Goal: Information Seeking & Learning: Understand process/instructions

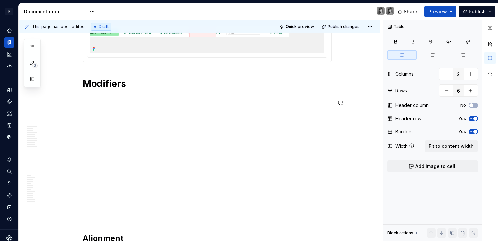
click at [118, 108] on div "**********" at bounding box center [207, 217] width 249 height 5446
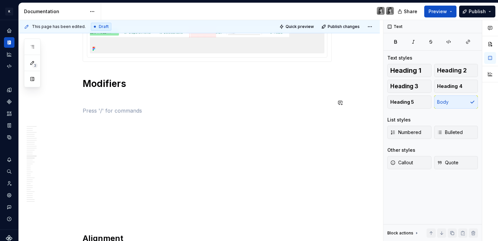
click at [119, 96] on div "**********" at bounding box center [207, 217] width 249 height 5446
click at [115, 95] on p at bounding box center [207, 99] width 249 height 8
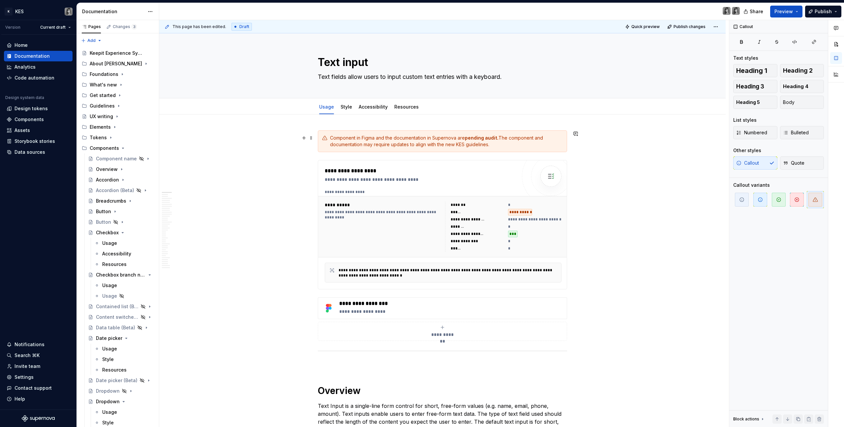
click at [498, 150] on div "Component in Figma and the documentation in Supernova are pending audit. The co…" at bounding box center [442, 141] width 249 height 22
click at [495, 145] on div "Component in Figma and the documentation in Supernova are pending audit. The co…" at bounding box center [446, 140] width 233 height 13
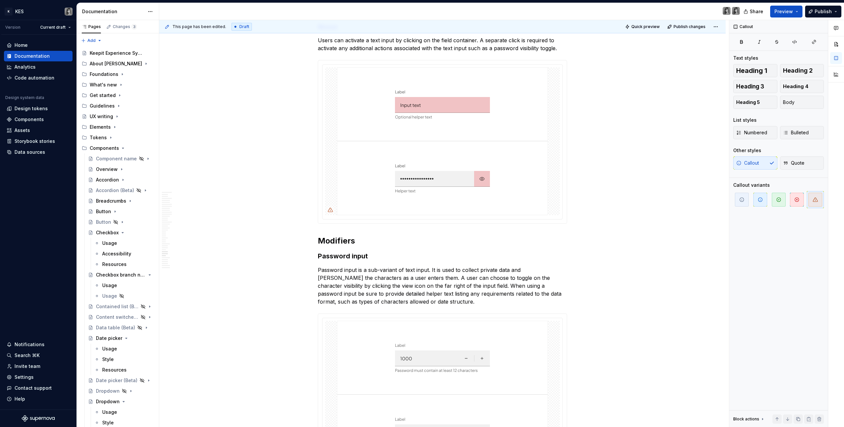
scroll to position [4283, 0]
click at [487, 184] on img at bounding box center [442, 140] width 211 height 148
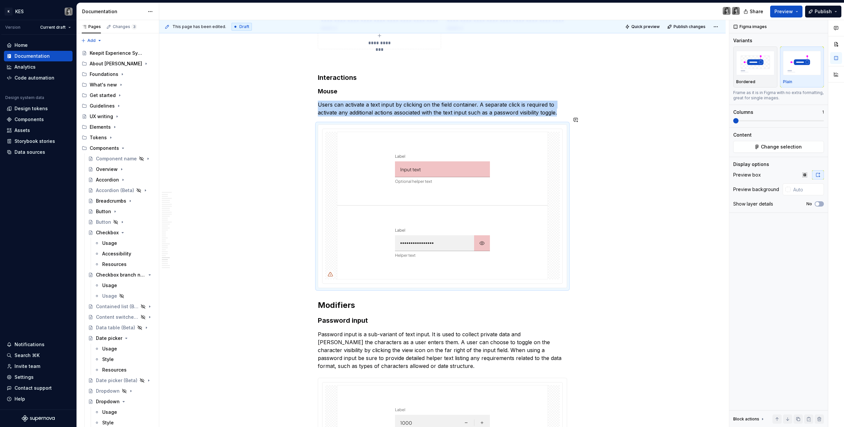
scroll to position [4369, 0]
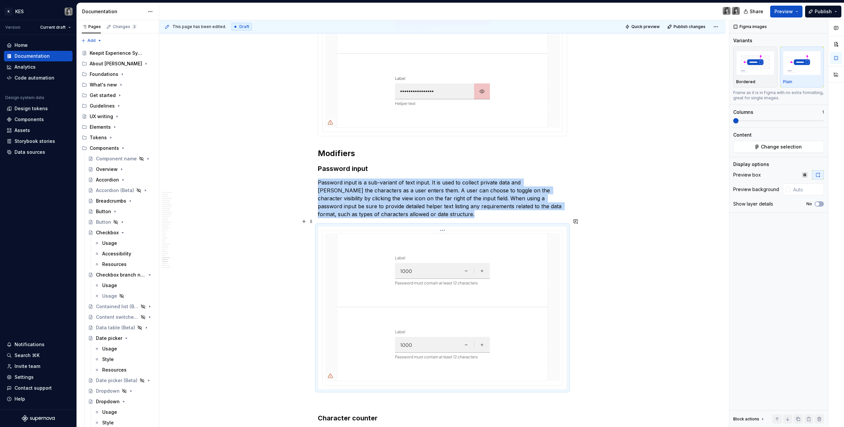
click at [498, 241] on img at bounding box center [442, 307] width 211 height 148
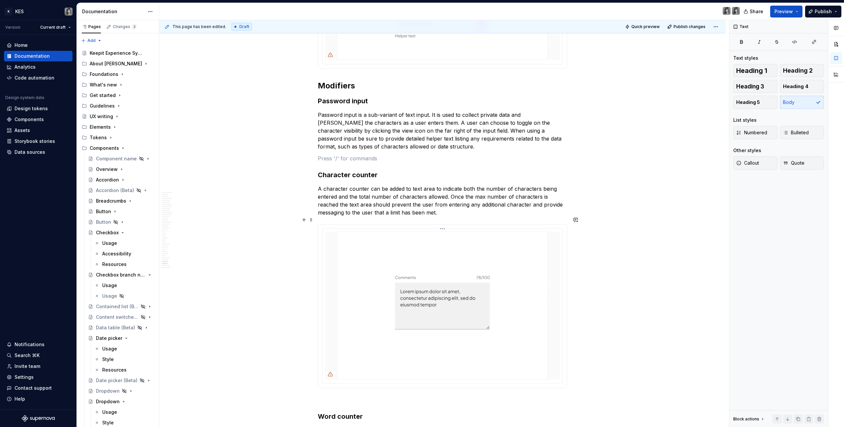
scroll to position [4573, 0]
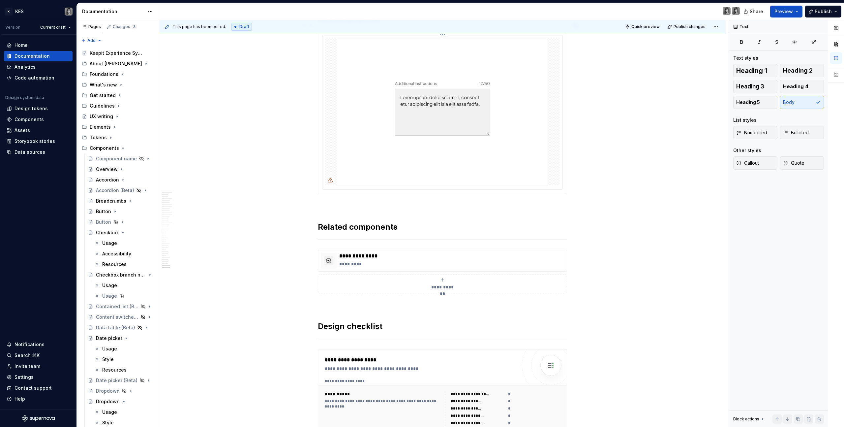
click at [467, 154] on img at bounding box center [442, 112] width 211 height 148
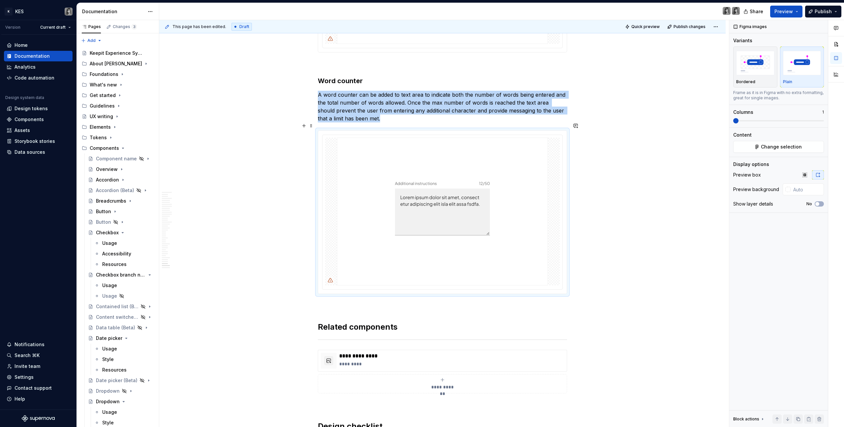
scroll to position [4728, 0]
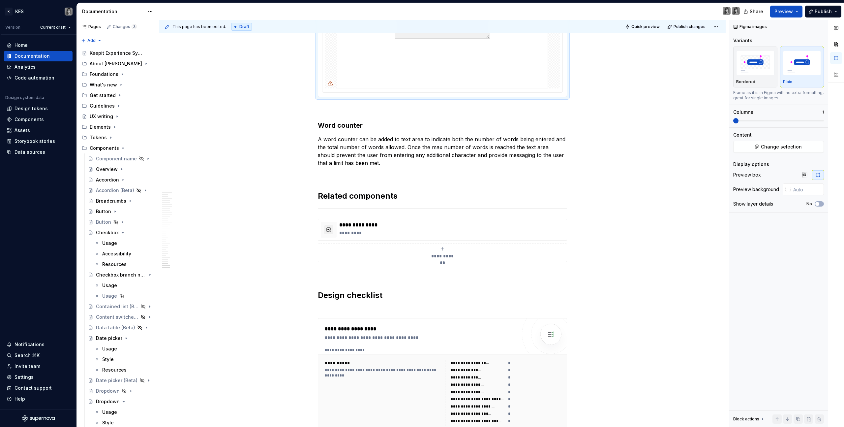
click at [468, 66] on img at bounding box center [442, 15] width 211 height 148
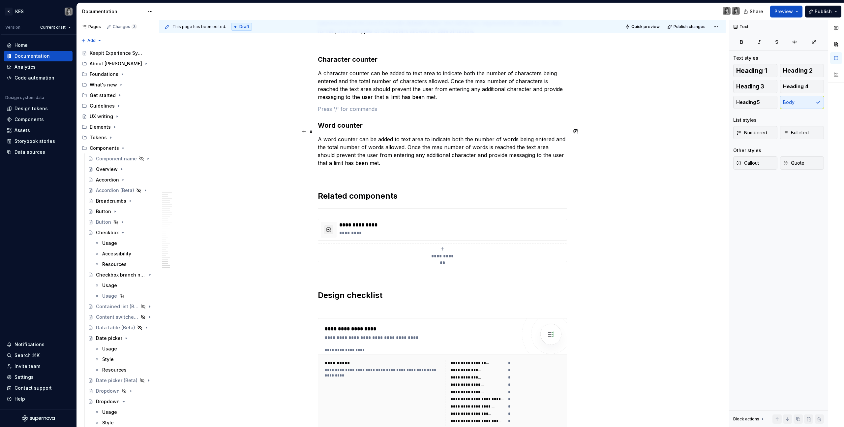
scroll to position [4437, 0]
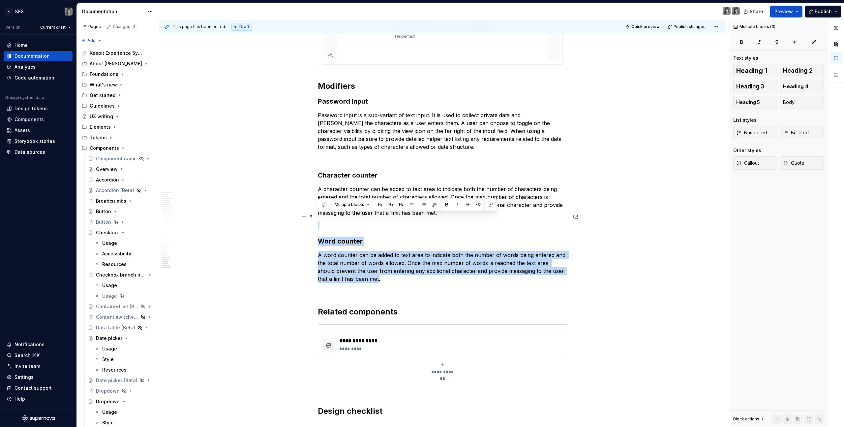
drag, startPoint x: 381, startPoint y: 267, endPoint x: 317, endPoint y: 216, distance: 82.1
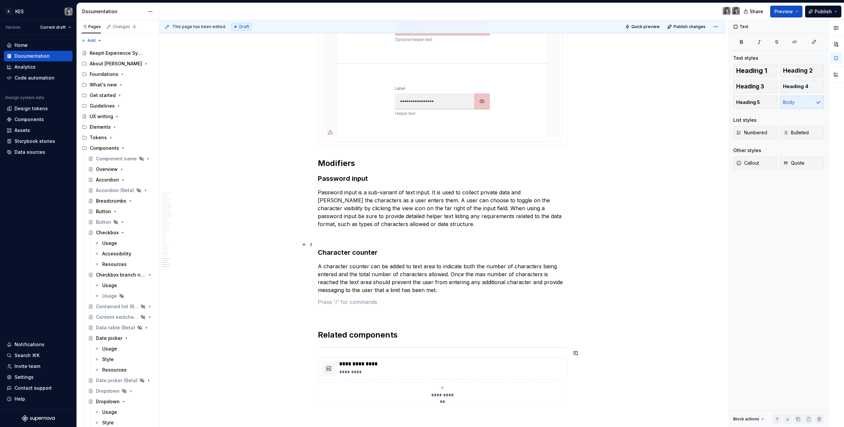
scroll to position [4209, 0]
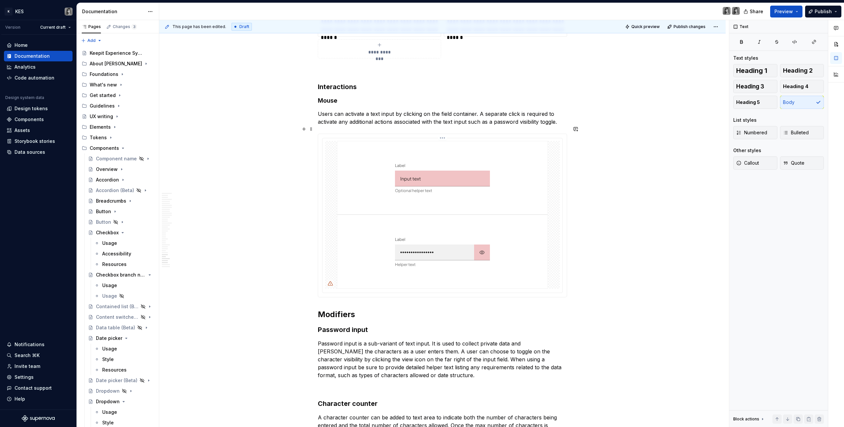
click at [476, 165] on img at bounding box center [442, 215] width 211 height 148
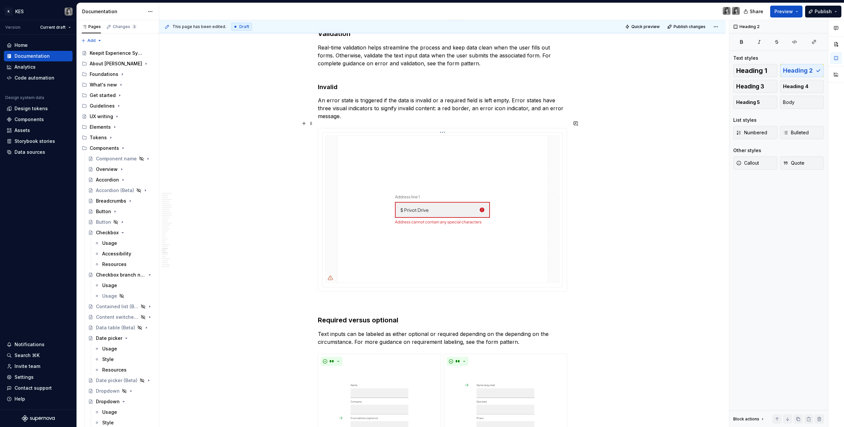
scroll to position [3633, 0]
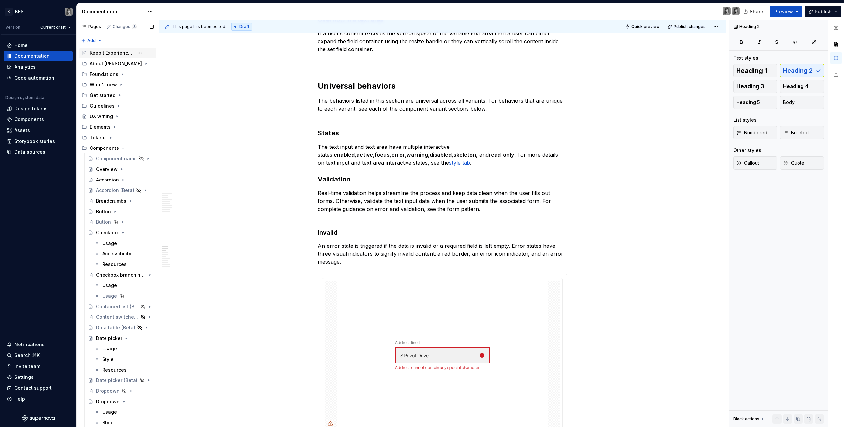
type textarea "*"
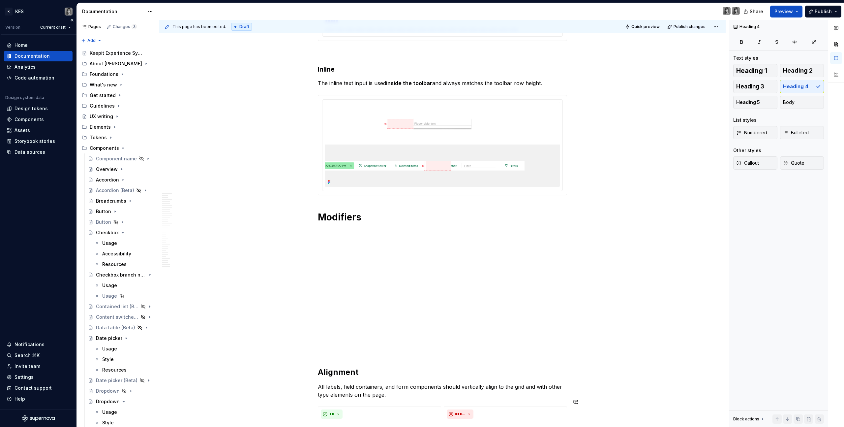
scroll to position [2469, 0]
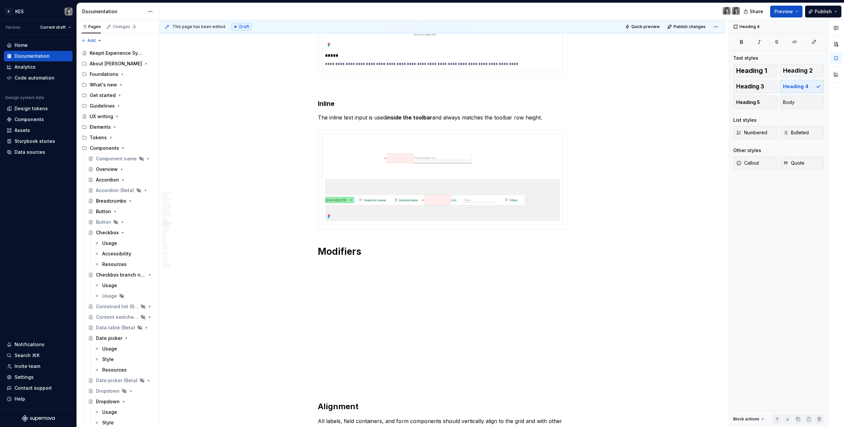
click at [322, 226] on div "**********" at bounding box center [442, 8] width 249 height 4695
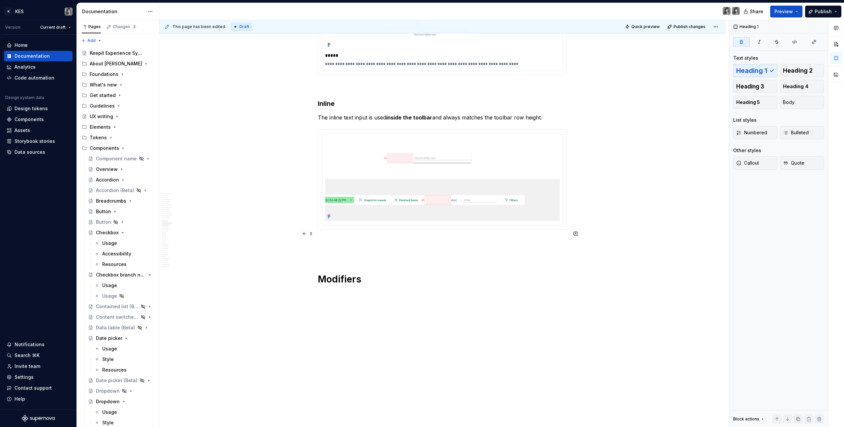
click at [331, 238] on div "**********" at bounding box center [442, 22] width 249 height 4722
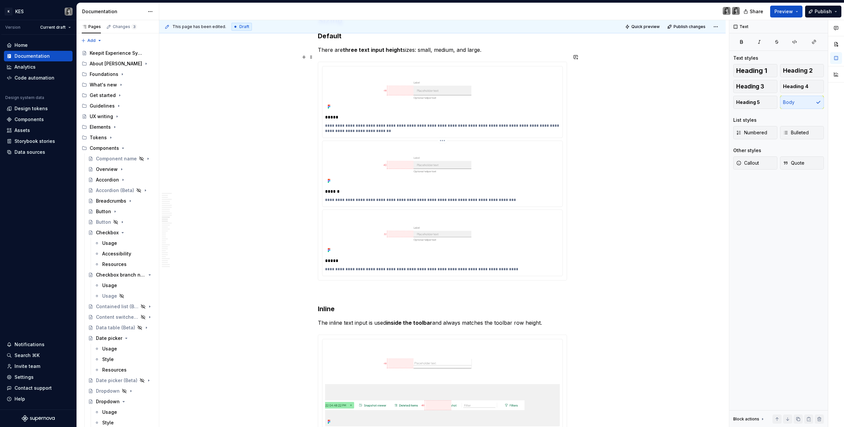
scroll to position [2249, 0]
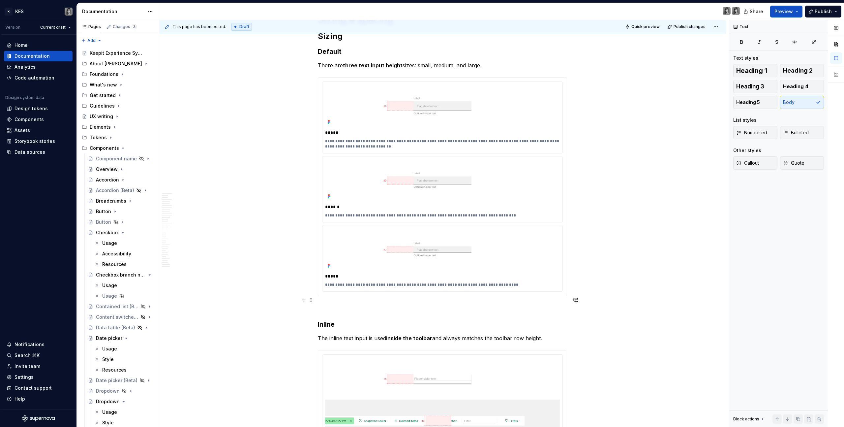
click at [338, 241] on p at bounding box center [442, 308] width 249 height 8
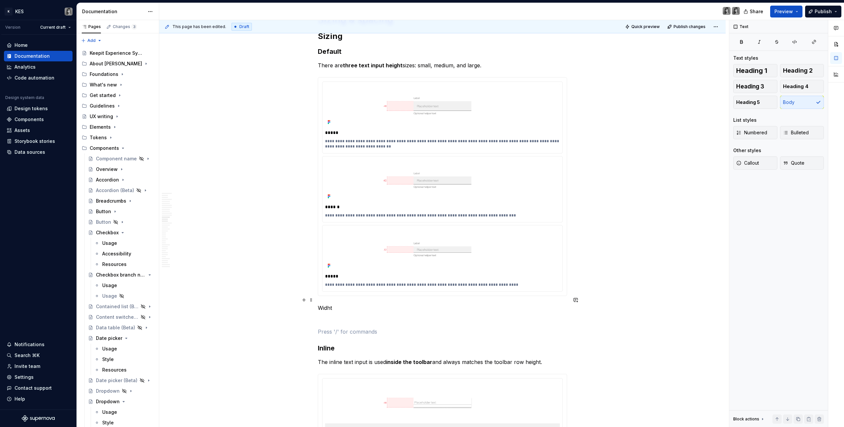
click at [329, 241] on p "Widht" at bounding box center [442, 308] width 249 height 8
click at [342, 241] on p at bounding box center [442, 319] width 249 height 8
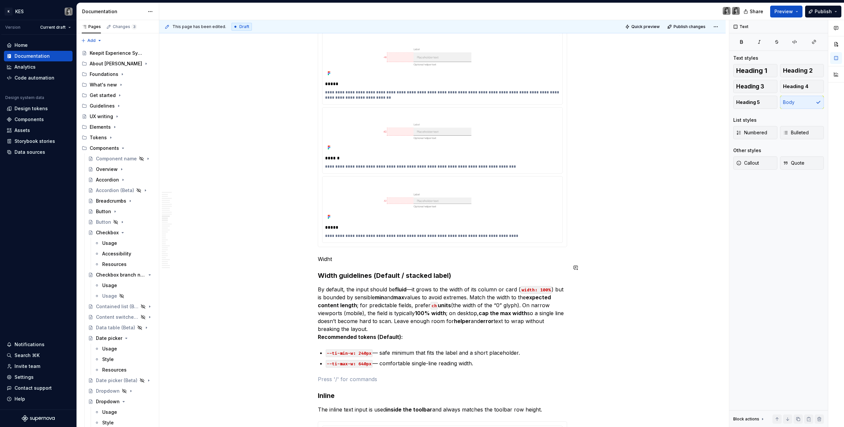
scroll to position [2340, 0]
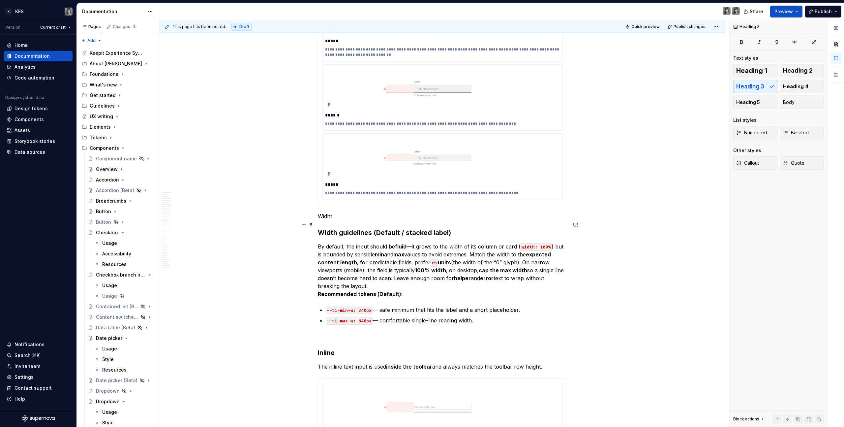
click at [433, 228] on h3 "Width guidelines (Default / stacked label)" at bounding box center [442, 232] width 249 height 9
drag, startPoint x: 448, startPoint y: 222, endPoint x: 370, endPoint y: 225, distance: 78.2
click at [370, 228] on h3 "Width guidelines (Default / stacked label)" at bounding box center [442, 232] width 249 height 9
click at [411, 241] on p "By default, the input should be fluid —it grows to the width of its column or c…" at bounding box center [442, 269] width 249 height 55
click at [356, 241] on p "By default, the input should be fluid , it grows to the width of its column or …" at bounding box center [442, 269] width 249 height 55
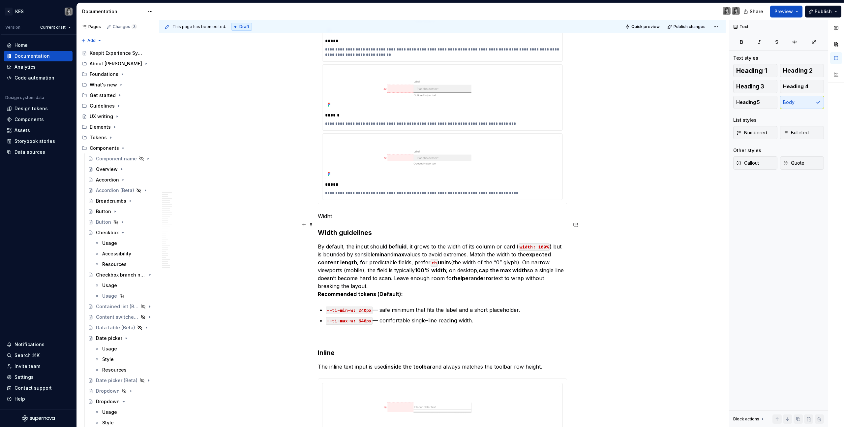
click at [331, 228] on h3 "Width guidelines" at bounding box center [442, 232] width 249 height 9
click at [383, 241] on p "By default, the input should be fluid , it grows to the width of its column or …" at bounding box center [442, 269] width 249 height 55
drag, startPoint x: 549, startPoint y: 238, endPoint x: 514, endPoint y: 242, distance: 35.6
click at [498, 241] on p "By default, the input should be fluid , it grows to the width of its column or …" at bounding box center [442, 269] width 249 height 55
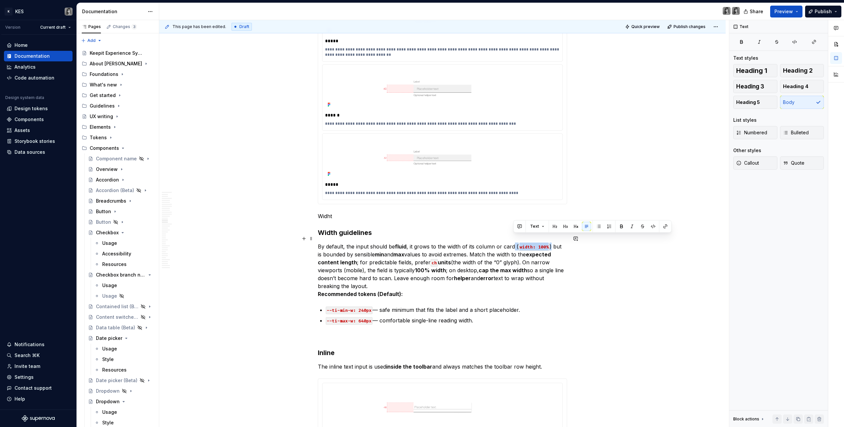
click at [498, 241] on code "width: 100%" at bounding box center [533, 247] width 31 height 8
drag, startPoint x: 515, startPoint y: 240, endPoint x: 563, endPoint y: 245, distance: 48.4
click at [498, 241] on p "By default, the input should be fluid , it grows to the width of its column or …" at bounding box center [442, 269] width 249 height 55
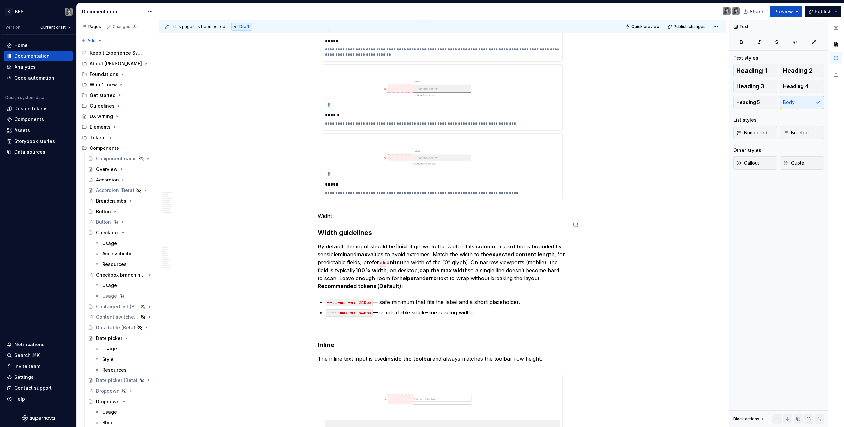
click at [323, 212] on p "Widht" at bounding box center [442, 216] width 249 height 8
click at [373, 228] on h3 "Width guidelines" at bounding box center [442, 232] width 249 height 9
click at [355, 228] on h3 "Width guidelines" at bounding box center [442, 232] width 249 height 9
click at [326, 212] on div "**********" at bounding box center [442, 207] width 249 height 4834
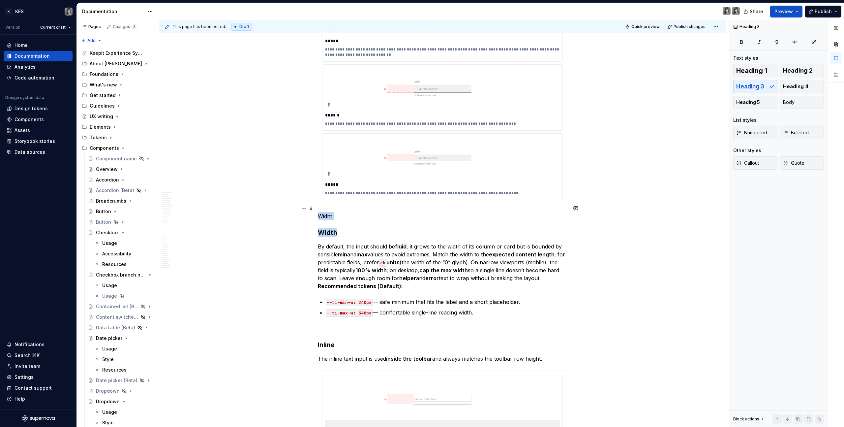
click at [326, 212] on div "**********" at bounding box center [442, 207] width 249 height 4834
click at [324, 212] on p "Widht" at bounding box center [442, 216] width 249 height 8
click at [326, 212] on p "Widht" at bounding box center [442, 216] width 249 height 8
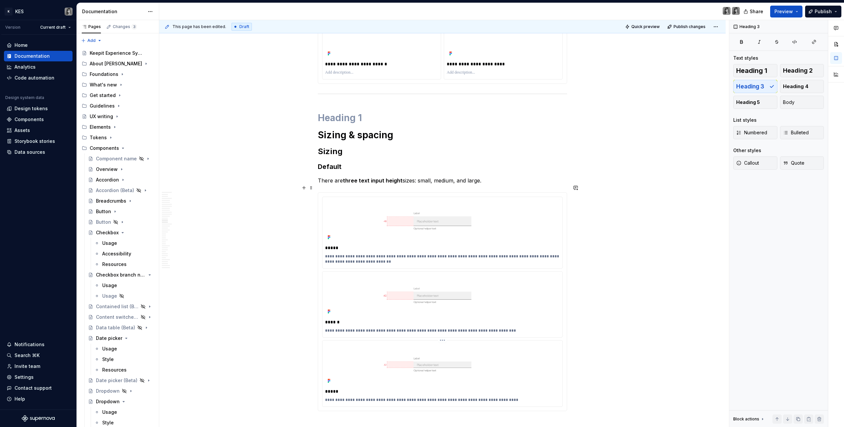
scroll to position [2023, 0]
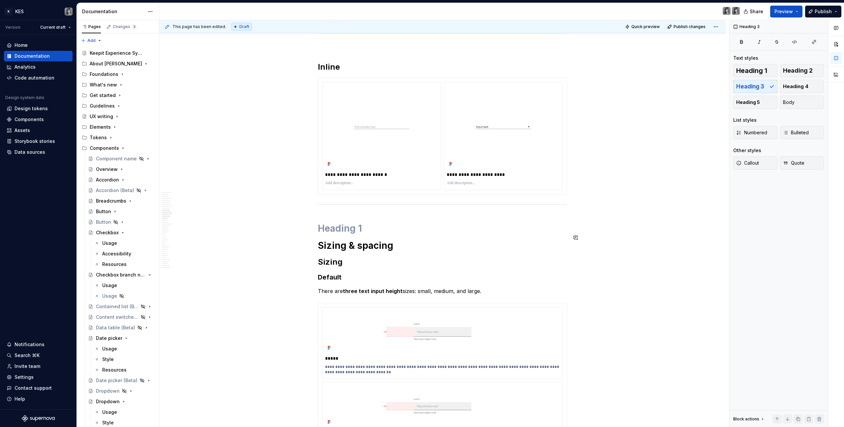
click at [331, 241] on h2 "Sizing" at bounding box center [442, 261] width 249 height 11
click at [328, 241] on strong "Default" at bounding box center [330, 277] width 24 height 8
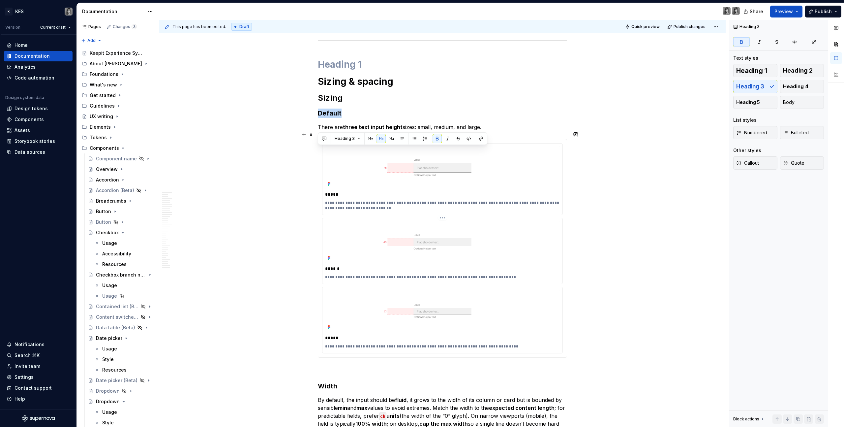
scroll to position [2266, 0]
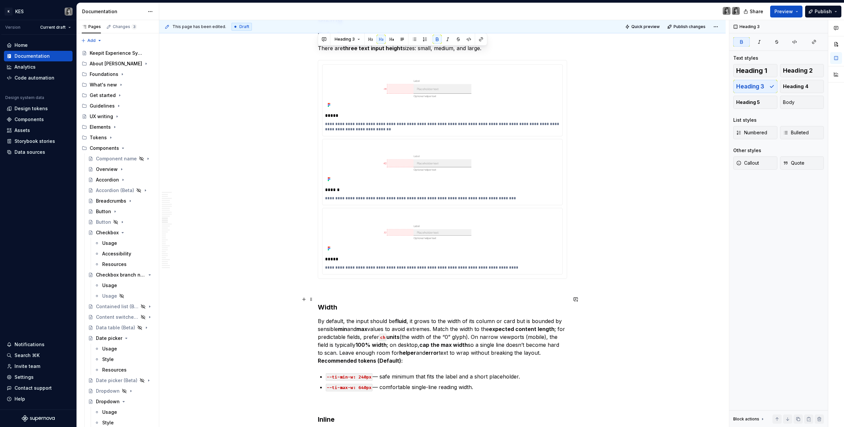
click at [338, 241] on div "**********" at bounding box center [442, 281] width 249 height 4834
click at [332, 241] on h3 "Width" at bounding box center [442, 306] width 249 height 9
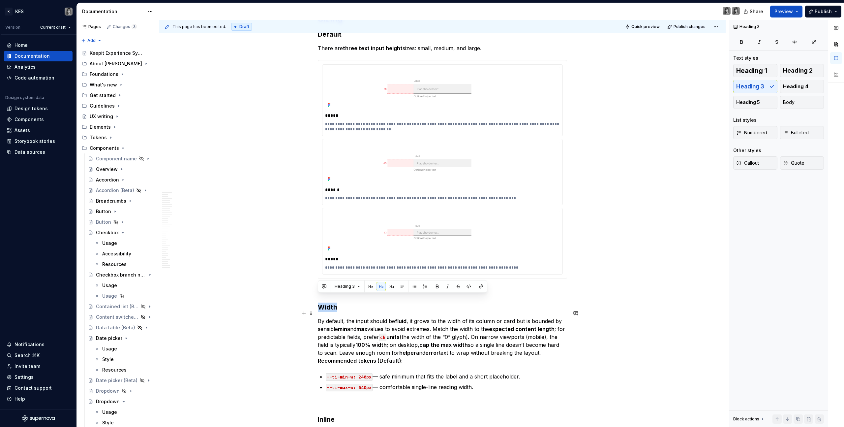
click at [347, 241] on div "**********" at bounding box center [442, 281] width 249 height 4834
click at [328, 241] on p at bounding box center [442, 290] width 249 height 8
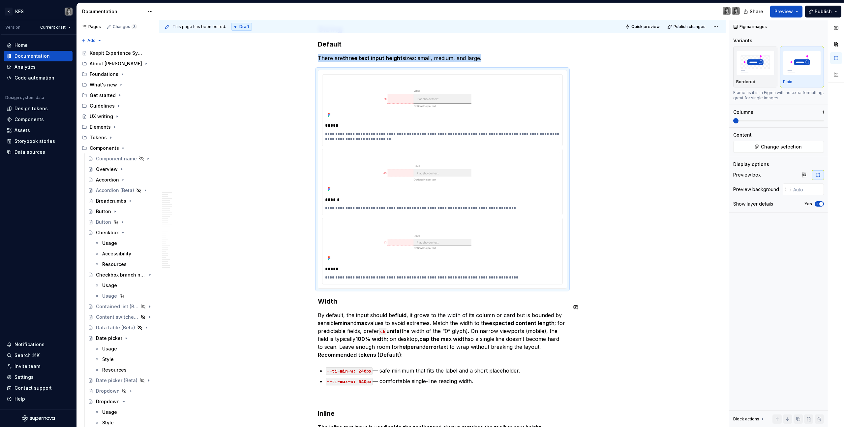
scroll to position [2242, 0]
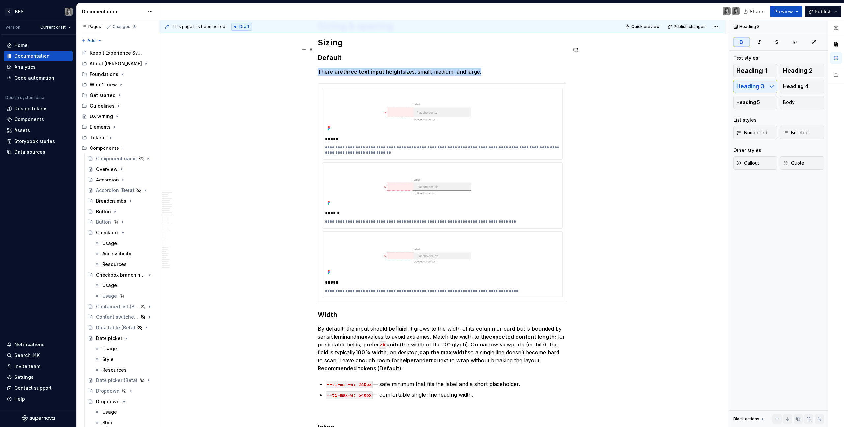
click at [332, 54] on strong "Default" at bounding box center [330, 58] width 24 height 8
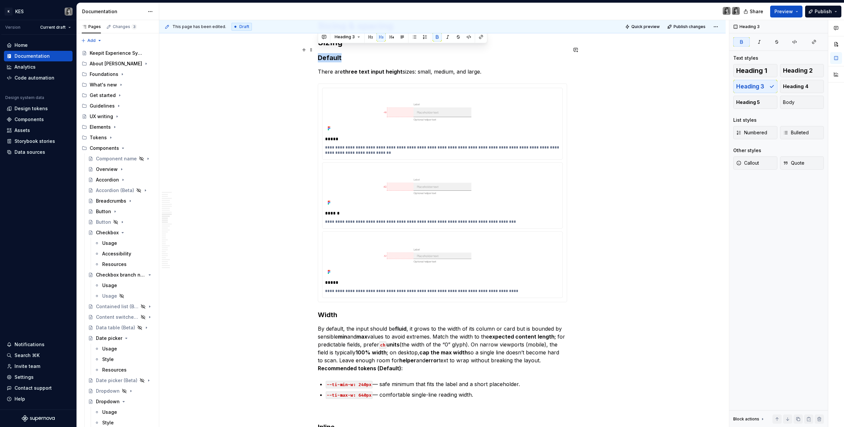
click at [332, 54] on strong "Default" at bounding box center [330, 58] width 24 height 8
click at [345, 53] on h3 "Default" at bounding box center [442, 57] width 249 height 9
click at [334, 241] on h3 "Width" at bounding box center [442, 314] width 249 height 9
click at [336, 241] on h3 "Width" at bounding box center [442, 314] width 249 height 9
click at [317, 64] on div "**********" at bounding box center [444, 223] width 570 height 407
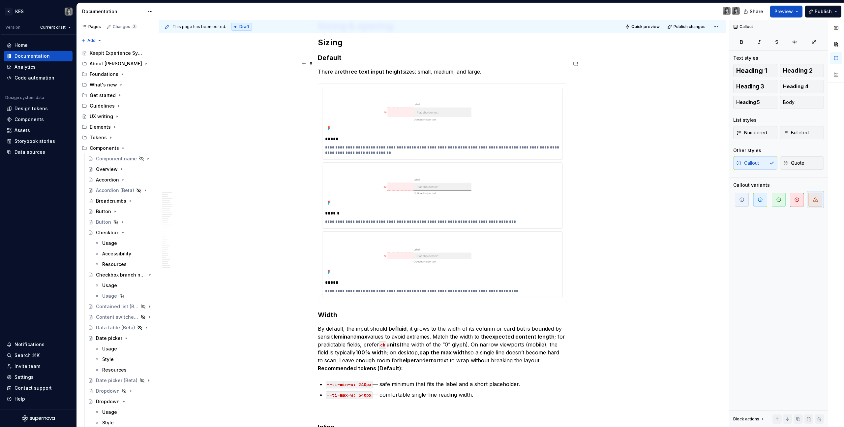
click at [324, 68] on p "There are three text input height sizes: small, medium, and large." at bounding box center [442, 72] width 249 height 8
click at [355, 241] on p "By default, the input should be fluid , it grows to the width of its column or …" at bounding box center [442, 347] width 249 height 47
drag, startPoint x: 369, startPoint y: 321, endPoint x: 379, endPoint y: 325, distance: 10.7
click at [370, 241] on p "By default, the input should be fluid , it grows to the width of its column or …" at bounding box center [442, 347] width 249 height 47
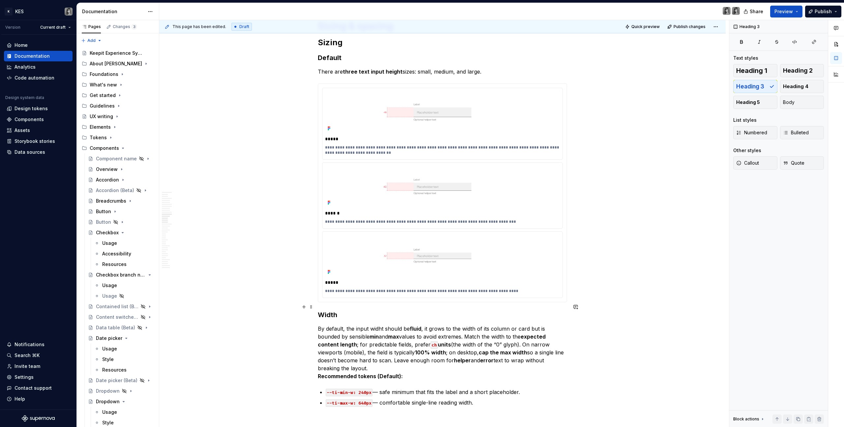
click at [323, 241] on h3 "Width" at bounding box center [442, 314] width 249 height 9
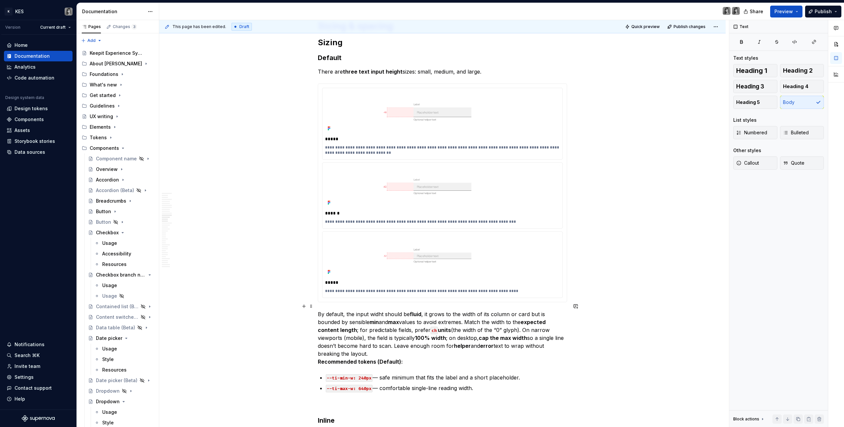
click at [374, 241] on p "By default, the input widht should be fluid , it grows to the width of its colu…" at bounding box center [442, 337] width 249 height 55
click at [375, 241] on p "By default, the input widht should be fluid , it grows to the width of its colu…" at bounding box center [442, 337] width 249 height 55
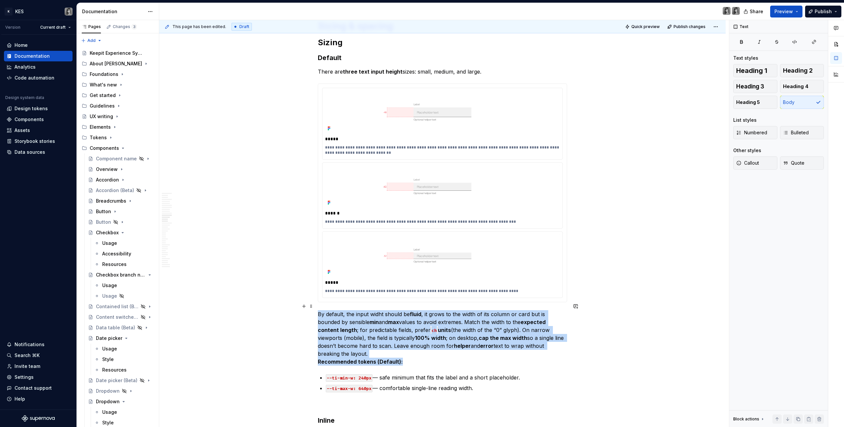
click at [375, 241] on p "By default, the input widht should be fluid , it grows to the width of its colu…" at bounding box center [442, 337] width 249 height 55
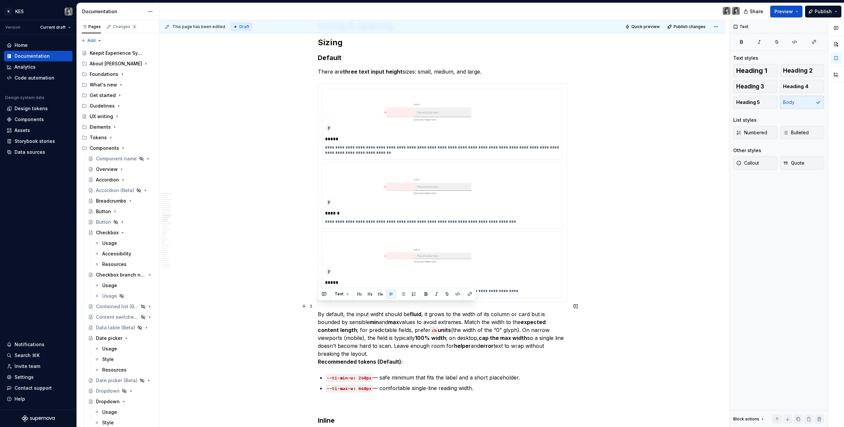
click at [378, 241] on p "By default, the input widht should be fluid , it grows to the width of its colu…" at bounding box center [442, 337] width 249 height 55
click at [397, 241] on strong "max" at bounding box center [393, 321] width 11 height 7
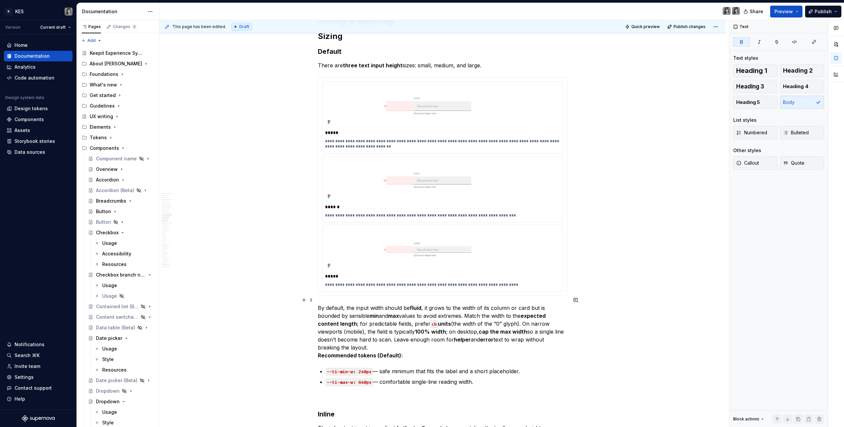
scroll to position [2257, 0]
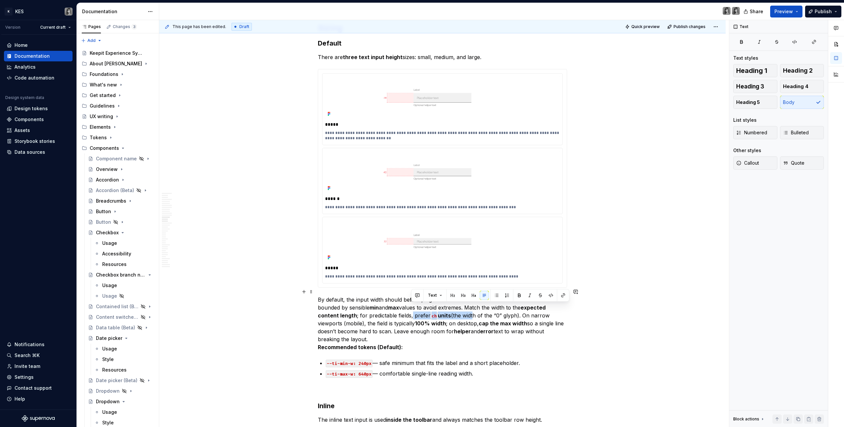
drag, startPoint x: 411, startPoint y: 308, endPoint x: 471, endPoint y: 310, distance: 60.0
click at [471, 241] on p "By default, the input width should be fluid , it grows to the width of its colu…" at bounding box center [442, 322] width 249 height 55
drag, startPoint x: 359, startPoint y: 306, endPoint x: 521, endPoint y: 308, distance: 161.9
click at [498, 241] on p "By default, the input width should be fluid , it grows to the width of its colu…" at bounding box center [442, 322] width 249 height 55
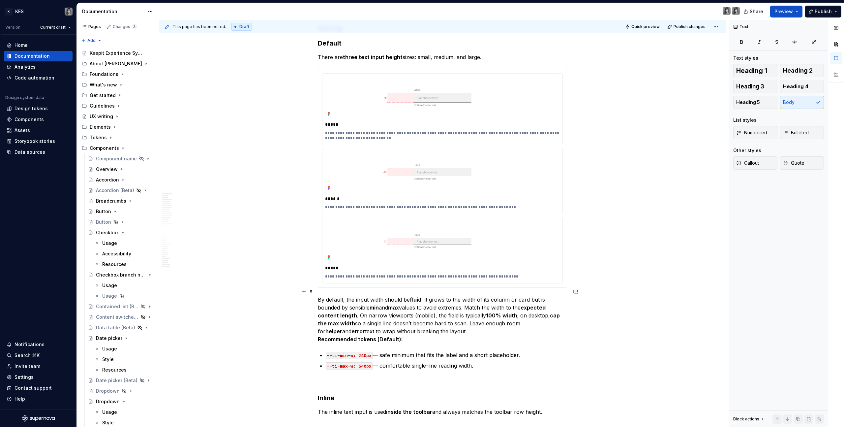
click at [390, 241] on p "By default, the input width should be fluid , it grows to the width of its colu…" at bounding box center [442, 318] width 249 height 47
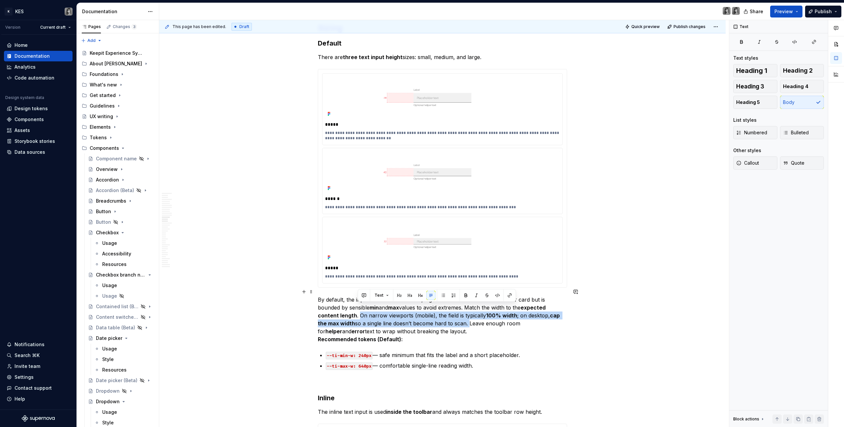
drag, startPoint x: 359, startPoint y: 307, endPoint x: 467, endPoint y: 316, distance: 108.2
click at [467, 241] on p "By default, the input width should be fluid , it grows to the width of its colu…" at bounding box center [442, 318] width 249 height 47
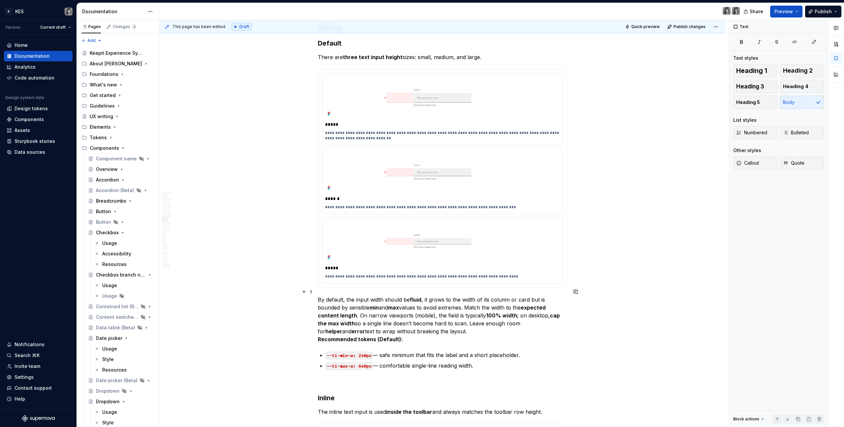
click at [441, 241] on p "By default, the input width should be fluid , it grows to the width of its colu…" at bounding box center [442, 318] width 249 height 47
drag, startPoint x: 427, startPoint y: 316, endPoint x: 365, endPoint y: 307, distance: 62.7
click at [364, 241] on p "By default, the input width should be fluid , it grows to the width of its colu…" at bounding box center [442, 318] width 249 height 47
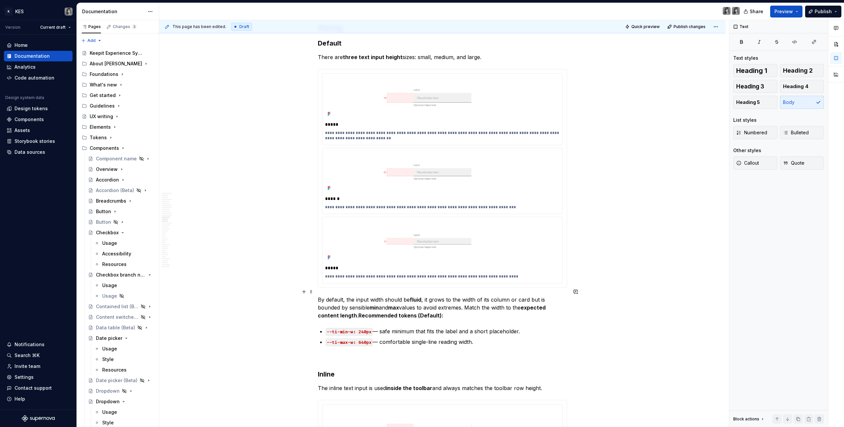
click at [433, 241] on strong "Recommended tokens (Default):" at bounding box center [400, 315] width 85 height 7
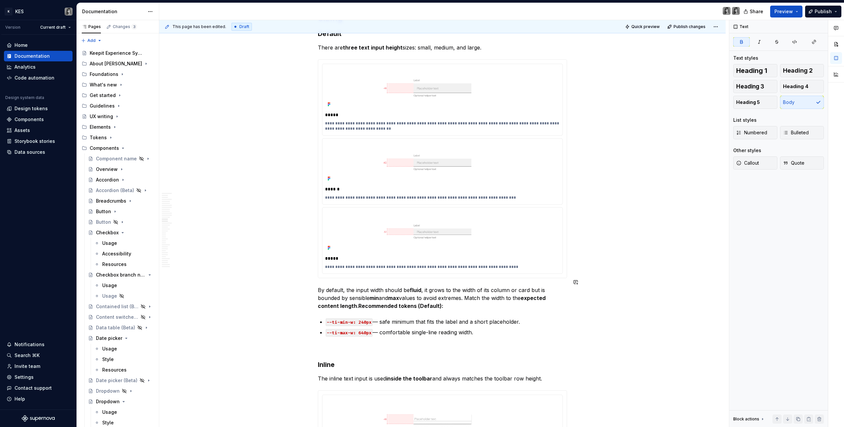
scroll to position [2271, 0]
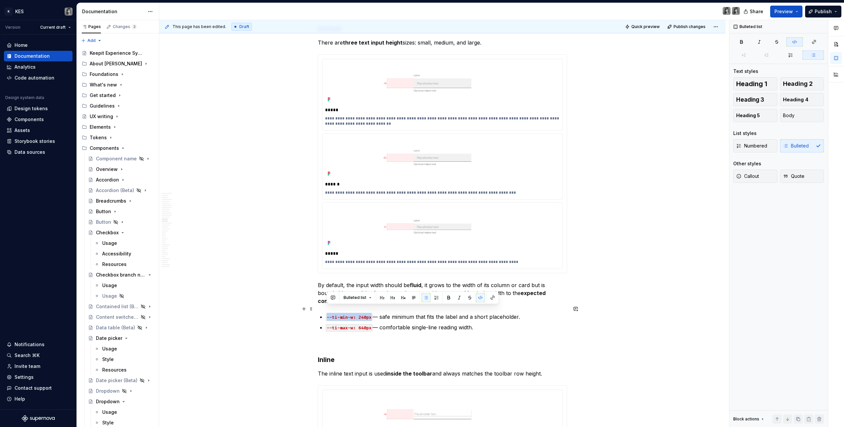
drag, startPoint x: 327, startPoint y: 308, endPoint x: 372, endPoint y: 308, distance: 45.5
click at [372, 241] on p "--ti-min-w: 240px — safe minimum that fits the label and a short placeholder." at bounding box center [446, 316] width 241 height 8
click at [334, 241] on code "min 240 px" at bounding box center [340, 317] width 28 height 8
click at [340, 241] on code "--ti-max-w: 640px" at bounding box center [349, 328] width 47 height 8
click at [361, 241] on p "min. 240 px — safe minimum that fits the label and a short placeholder." at bounding box center [446, 316] width 241 height 8
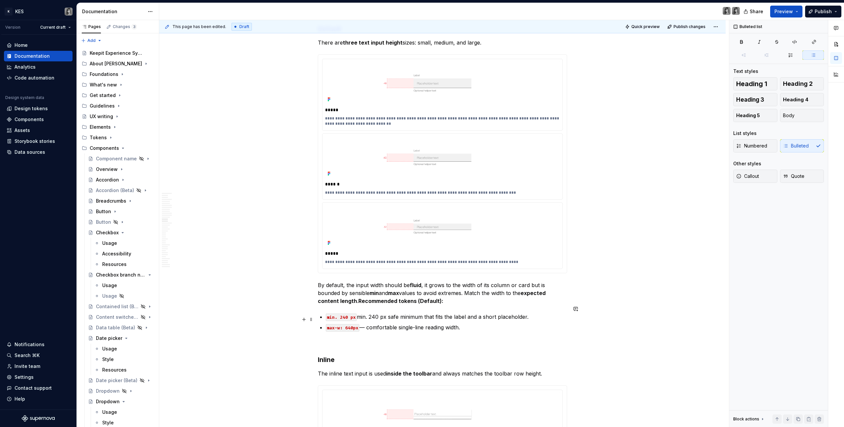
click at [362, 241] on p "max-w: 640px — comfortable single-line reading width." at bounding box center [446, 327] width 241 height 8
click at [368, 241] on p "max-w: 640px — comfortable single-line reading width." at bounding box center [446, 327] width 241 height 8
click at [356, 241] on p "min. 240 px min. 240 px safe minimum that fits the label and a short placeholde…" at bounding box center [446, 316] width 241 height 8
click at [360, 241] on p "max-w: 640px max. 640 px comfortable single-line reading width." at bounding box center [446, 327] width 241 height 8
click at [327, 241] on p "min. 240 px safe minimum that fits the label and a short placeholder." at bounding box center [446, 316] width 241 height 8
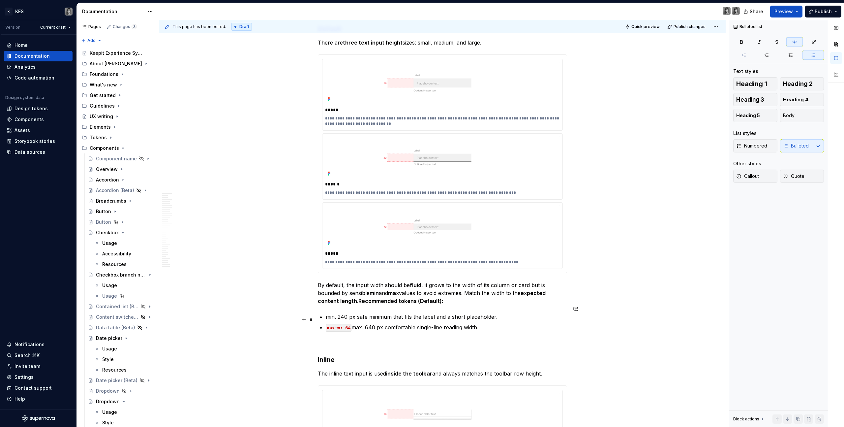
click at [352, 241] on p "max-w: 64 max. 640 px comfortable single-line reading width." at bounding box center [446, 327] width 241 height 8
click at [492, 241] on p "min. 240 px safe minimum that fits the label and a short placeholder." at bounding box center [446, 316] width 241 height 8
click at [498, 241] on p "min. 240 px safe minimum that fits the label and a short placeholder." at bounding box center [446, 316] width 241 height 8
click at [317, 241] on div "**********" at bounding box center [444, 223] width 570 height 407
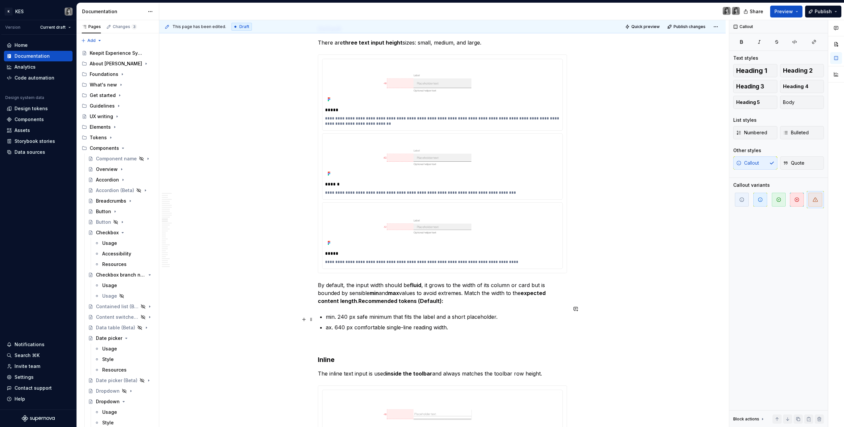
click at [323, 241] on div "**********" at bounding box center [442, 249] width 249 height 4780
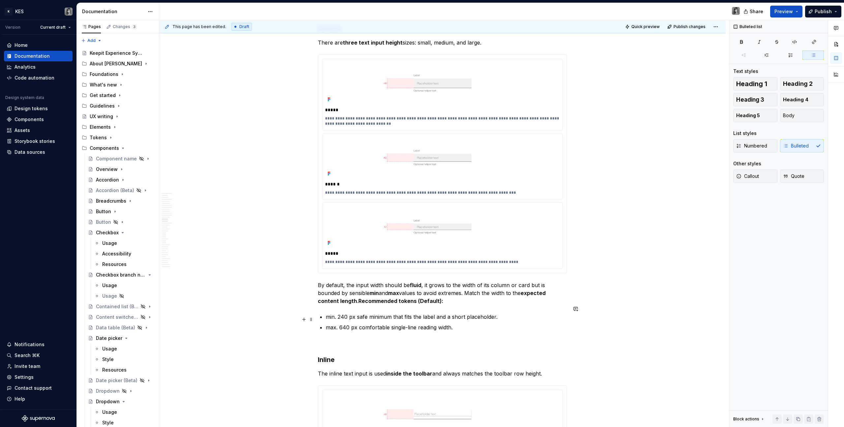
click at [372, 241] on p "max. 640 px comfortable single-line reading width." at bounding box center [446, 327] width 241 height 8
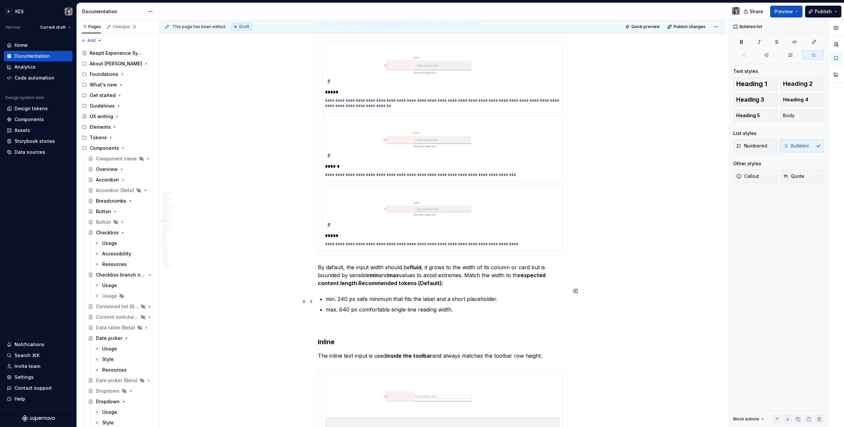
scroll to position [2295, 0]
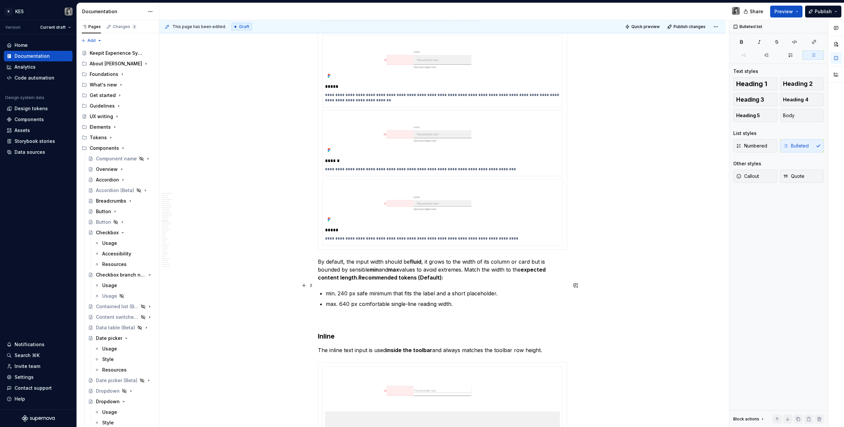
click at [358, 241] on p "min. 240 px safe minimum that fits the label and a short placeholder." at bounding box center [446, 293] width 241 height 8
click at [357, 241] on p "max. 640 px comfortable single-line reading width." at bounding box center [446, 304] width 241 height 8
click at [462, 241] on div "**********" at bounding box center [442, 225] width 249 height 4780
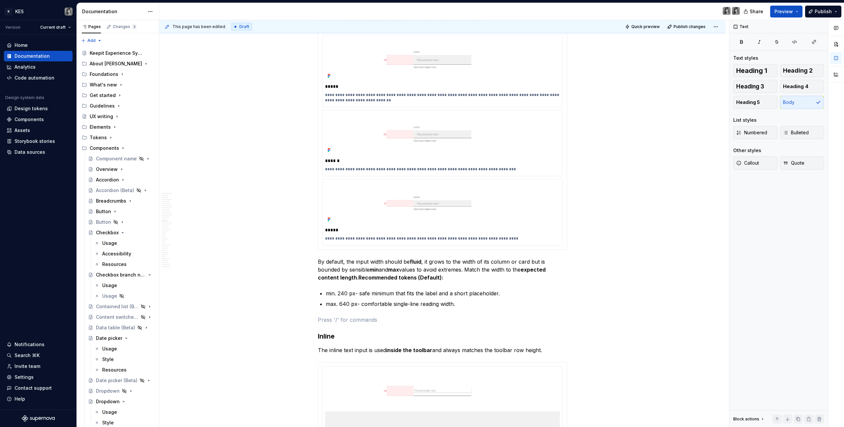
click at [439, 241] on p "max. 640 px- comfortable single-line reading width." at bounding box center [446, 304] width 241 height 8
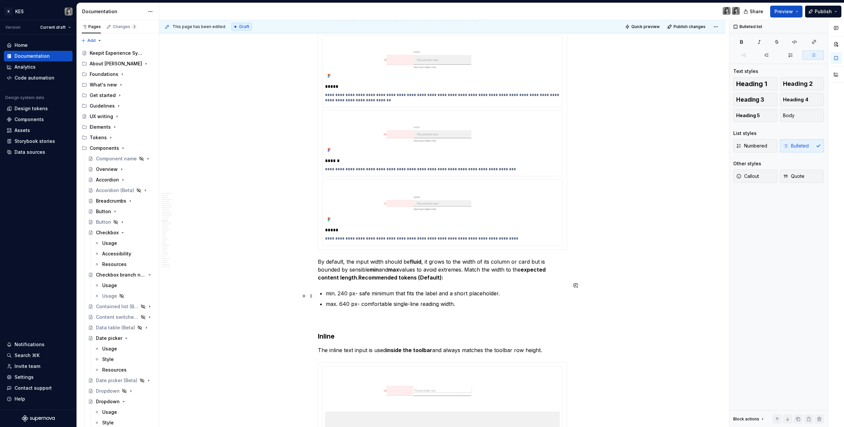
click at [474, 241] on p "max. 640 px- comfortable single-line reading width." at bounding box center [446, 304] width 241 height 8
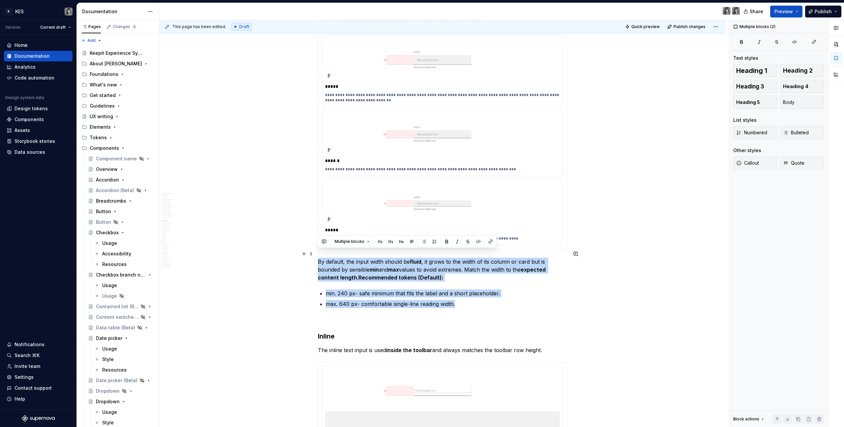
drag, startPoint x: 483, startPoint y: 294, endPoint x: 318, endPoint y: 252, distance: 170.5
click at [318, 241] on div "**********" at bounding box center [442, 225] width 249 height 4780
copy div "By default, the input width should be fluid , it grows to the width of its colu…"
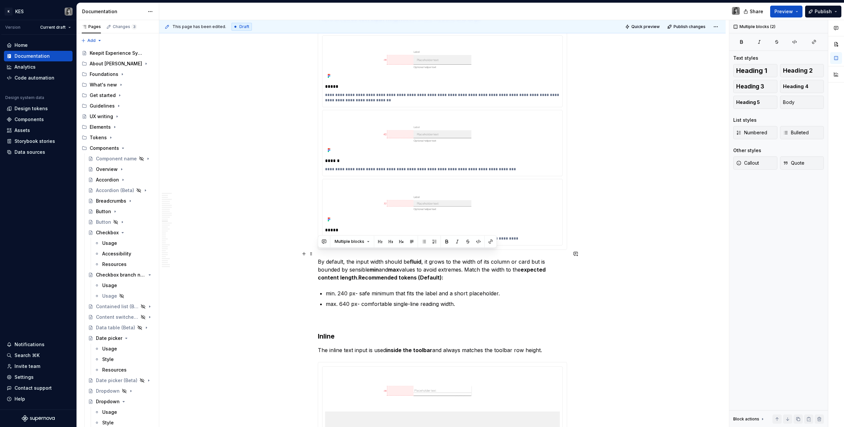
click at [452, 241] on p "By default, the input width should be fluid , it grows to the width of its colu…" at bounding box center [442, 269] width 249 height 24
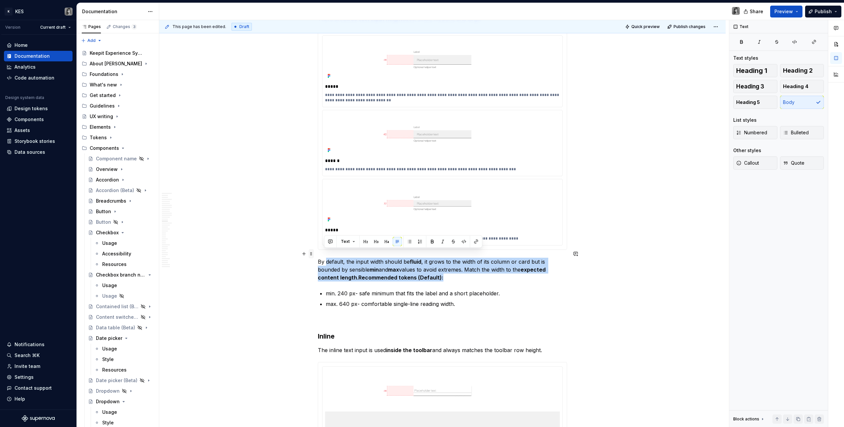
drag, startPoint x: 460, startPoint y: 269, endPoint x: 312, endPoint y: 250, distance: 148.5
click at [318, 241] on div "**********" at bounding box center [442, 229] width 249 height 4788
click at [335, 241] on p "By default, the input width should be fluid , it grows to the width of its colu…" at bounding box center [442, 269] width 249 height 24
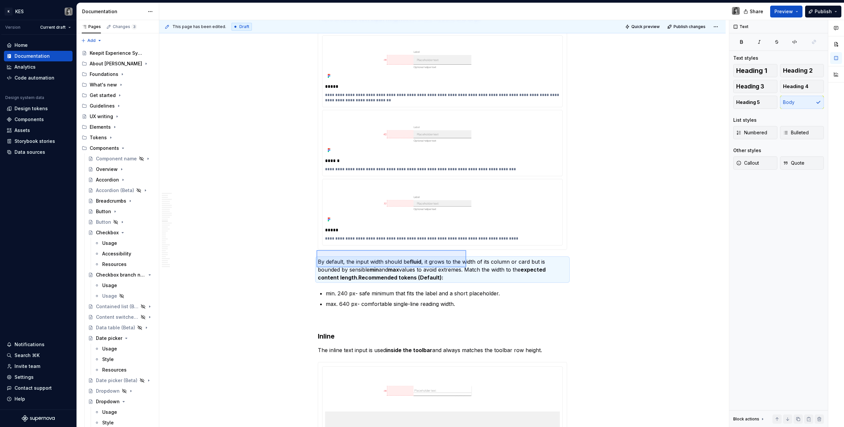
drag, startPoint x: 328, startPoint y: 251, endPoint x: 467, endPoint y: 276, distance: 141.3
click at [467, 241] on div "**********" at bounding box center [444, 223] width 570 height 407
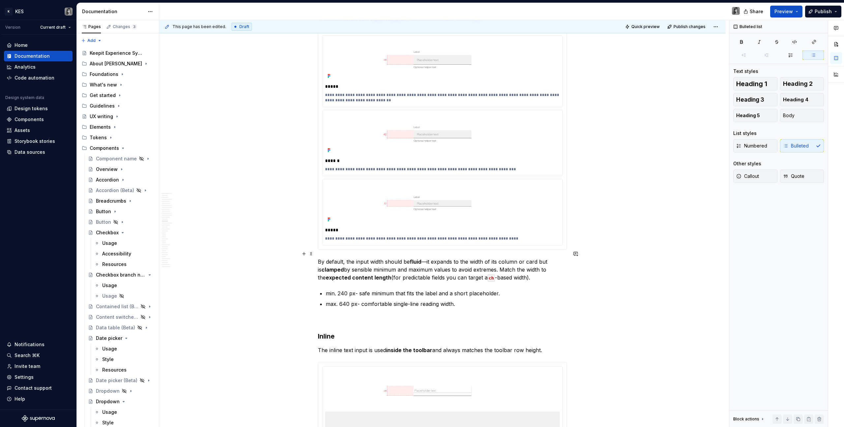
click at [424, 241] on p "By default, the input width should be fluid —it expands to the width of its col…" at bounding box center [442, 269] width 249 height 24
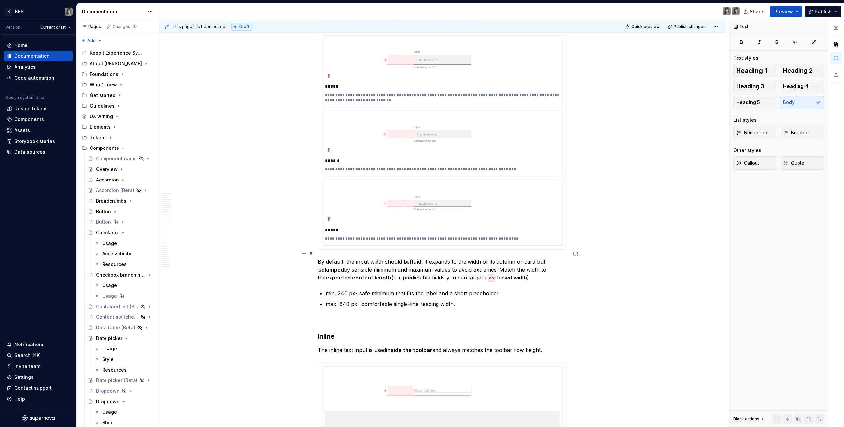
click at [498, 241] on p "By default, the input width should be fluid , it expands to the width of its co…" at bounding box center [442, 269] width 249 height 24
drag, startPoint x: 550, startPoint y: 269, endPoint x: 415, endPoint y: 271, distance: 135.8
click at [415, 241] on p "By default, the input width should be fluid , it expands to the width of its co…" at bounding box center [442, 269] width 249 height 24
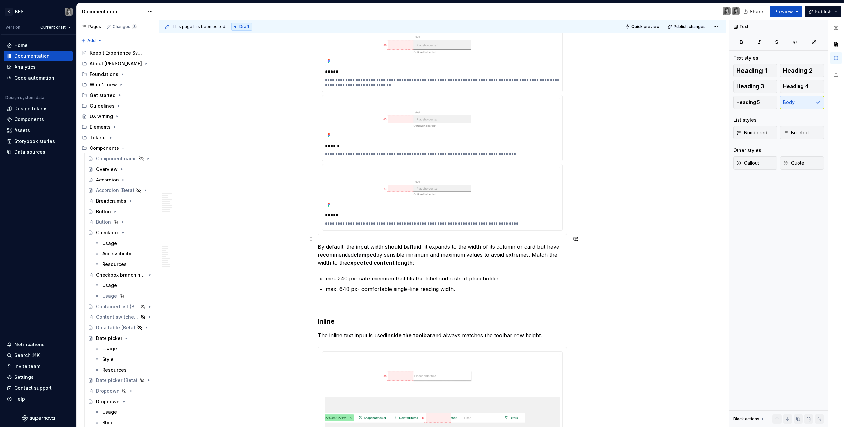
scroll to position [2318, 0]
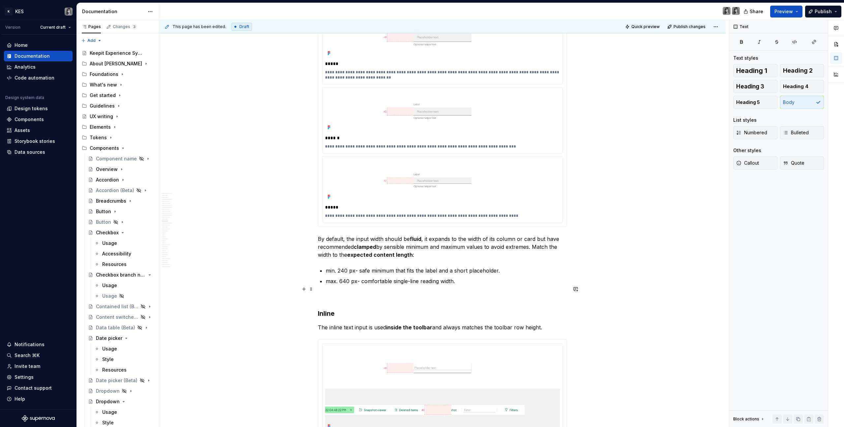
click at [349, 241] on p at bounding box center [442, 297] width 249 height 8
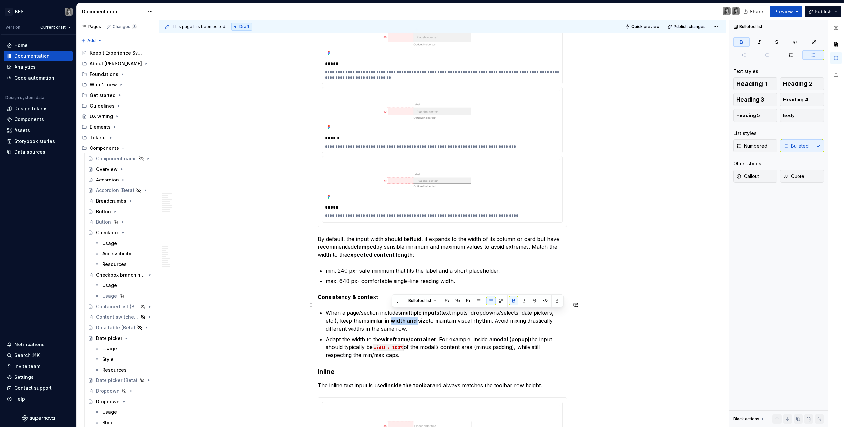
drag, startPoint x: 418, startPoint y: 311, endPoint x: 393, endPoint y: 313, distance: 24.8
click at [393, 241] on strong "similar in width and size" at bounding box center [397, 320] width 62 height 7
drag, startPoint x: 420, startPoint y: 310, endPoint x: 431, endPoint y: 320, distance: 15.2
click at [432, 241] on p "When a page/section includes multiple inputs (text inputs, dropdowns/selects, d…" at bounding box center [446, 321] width 241 height 24
click at [431, 241] on p "When a page/section includes multiple inputs (text inputs, dropdowns/selects, d…" at bounding box center [446, 321] width 241 height 24
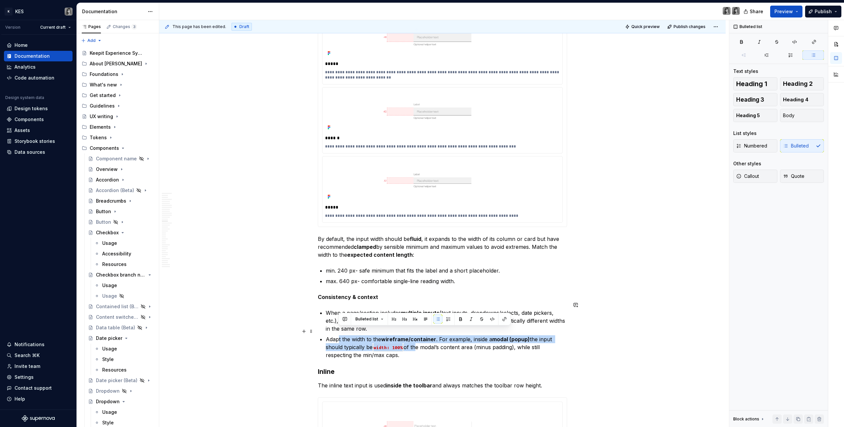
drag, startPoint x: 358, startPoint y: 331, endPoint x: 415, endPoint y: 342, distance: 58.1
click at [415, 241] on p "Adapt the width to the wireframe/container . For example, inside a modal (popup…" at bounding box center [446, 347] width 241 height 24
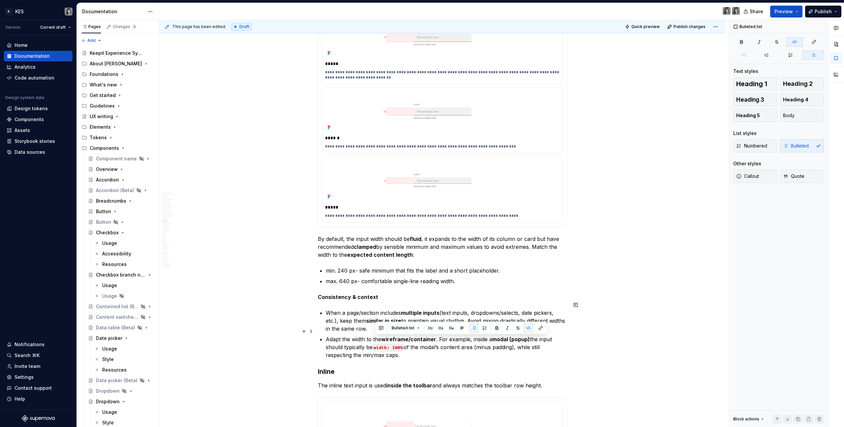
click at [372, 241] on p "Adapt the width to the wireframe/container . For example, inside a modal (popup…" at bounding box center [446, 347] width 241 height 24
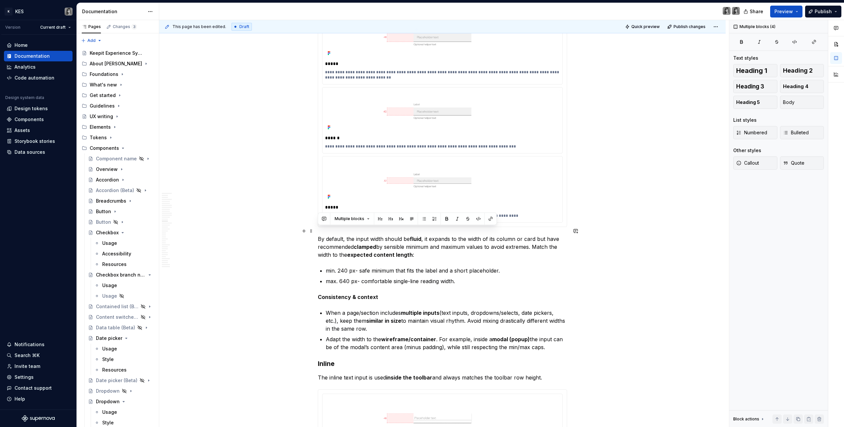
drag, startPoint x: 550, startPoint y: 340, endPoint x: 316, endPoint y: 231, distance: 257.6
click at [316, 231] on div "**********" at bounding box center [442, 288] width 566 height 4982
copy div "By default, the input width should be fluid , it expands to the width of its co…"
click at [413, 241] on p "max. 640 px- comfortable single-line reading width." at bounding box center [446, 281] width 241 height 8
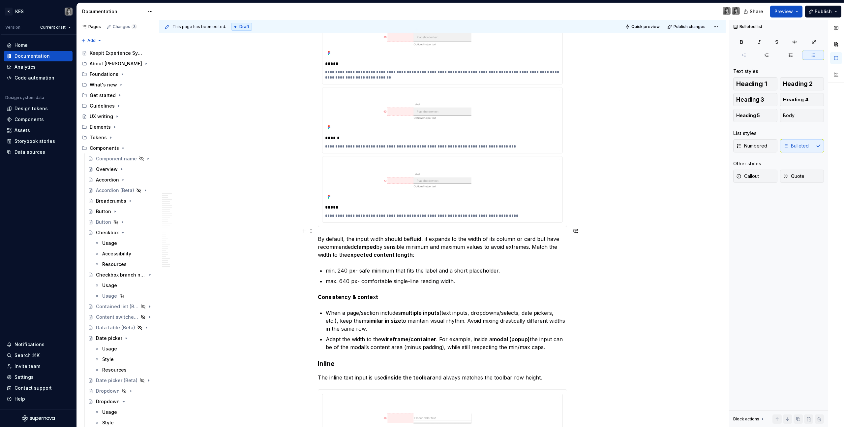
click at [420, 241] on p "By default, the input width should be fluid , it expands to the width of its co…" at bounding box center [442, 247] width 249 height 24
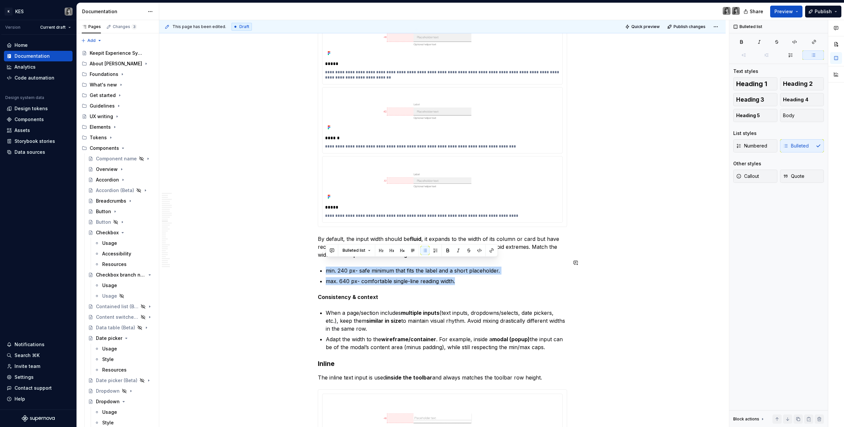
drag, startPoint x: 450, startPoint y: 271, endPoint x: 330, endPoint y: 257, distance: 120.7
click at [330, 241] on div "**********" at bounding box center [442, 228] width 249 height 4830
click at [365, 241] on p "min. 240 px- safe minimum that fits the label and a short placeholder." at bounding box center [446, 270] width 241 height 8
drag, startPoint x: 475, startPoint y: 270, endPoint x: 315, endPoint y: 260, distance: 159.5
click at [315, 241] on div "**********" at bounding box center [442, 288] width 566 height 4982
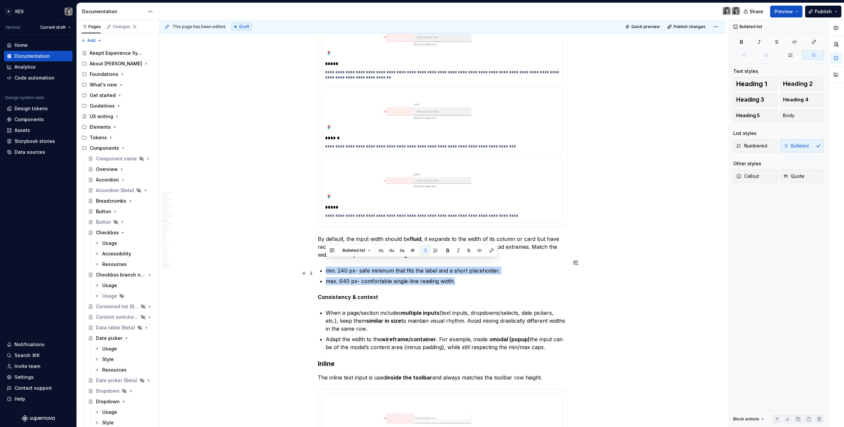
click at [462, 241] on p "max. 640 px- comfortable single-line reading width." at bounding box center [446, 281] width 241 height 8
drag, startPoint x: 465, startPoint y: 274, endPoint x: 376, endPoint y: 271, distance: 88.4
click at [326, 241] on ul "min. 240 px- safe minimum that fits the label and a short placeholder. max. 640…" at bounding box center [446, 275] width 241 height 18
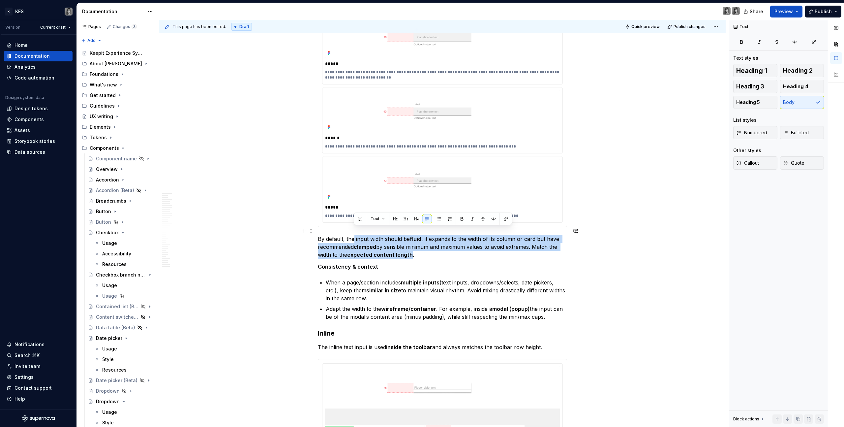
drag, startPoint x: 361, startPoint y: 231, endPoint x: 411, endPoint y: 248, distance: 52.7
click at [411, 241] on p "By default, the input width should be fluid , it expands to the width of its co…" at bounding box center [442, 247] width 249 height 24
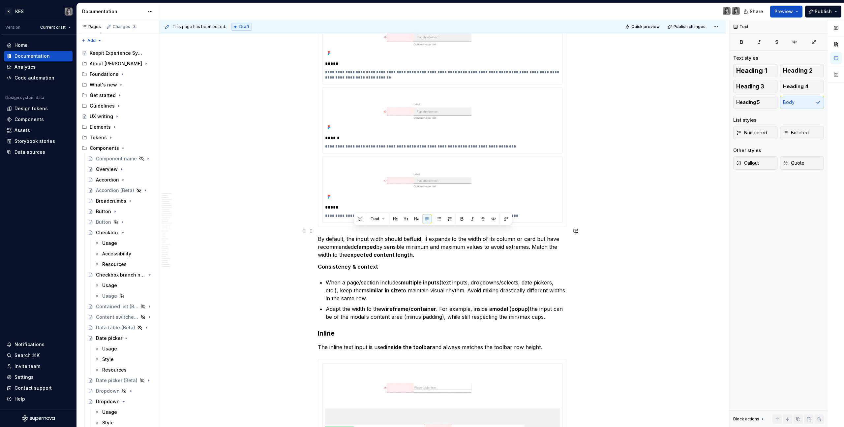
click at [411, 241] on p "By default, the input width should be fluid , it expands to the width of its co…" at bounding box center [442, 247] width 249 height 24
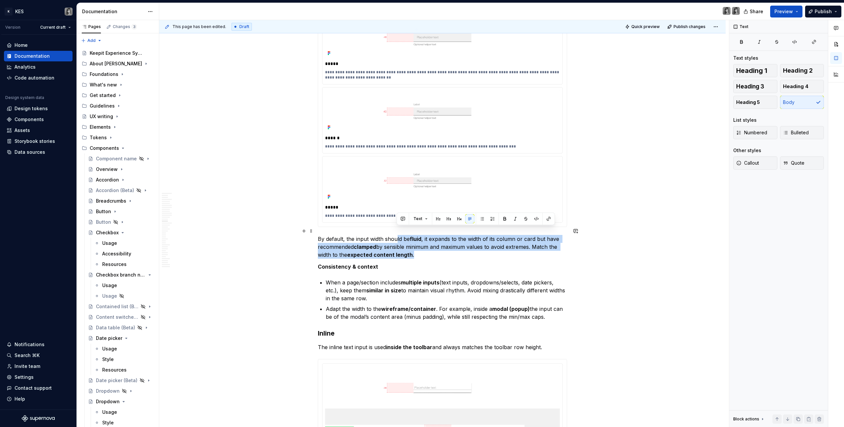
drag, startPoint x: 414, startPoint y: 247, endPoint x: 397, endPoint y: 232, distance: 23.6
click at [397, 235] on p "By default, the input width should be fluid , it expands to the width of its co…" at bounding box center [442, 247] width 249 height 24
drag, startPoint x: 388, startPoint y: 231, endPoint x: 425, endPoint y: 248, distance: 40.3
click at [425, 241] on p "By default, the input width should be fluid , it expands to the width of its co…" at bounding box center [442, 247] width 249 height 24
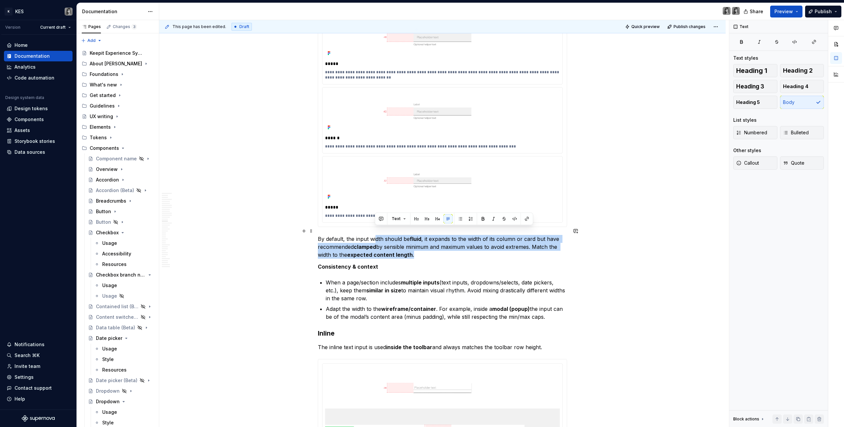
click at [425, 241] on p "By default, the input width should be fluid , it expands to the width of its co…" at bounding box center [442, 247] width 249 height 24
drag, startPoint x: 441, startPoint y: 233, endPoint x: 460, endPoint y: 254, distance: 28.0
click at [460, 241] on div "**********" at bounding box center [442, 213] width 249 height 4800
click at [460, 241] on p "Consistency & context" at bounding box center [442, 266] width 249 height 8
drag, startPoint x: 437, startPoint y: 245, endPoint x: 426, endPoint y: 230, distance: 18.9
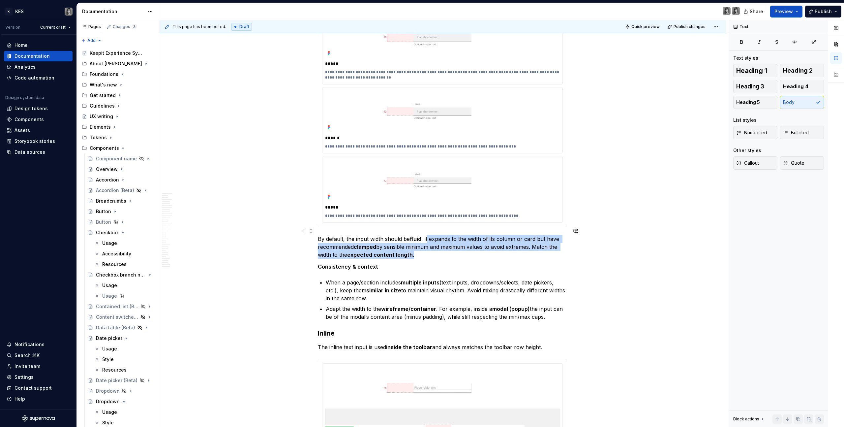
click at [426, 235] on p "By default, the input width should be fluid , it expands to the width of its co…" at bounding box center [442, 247] width 249 height 24
drag, startPoint x: 426, startPoint y: 229, endPoint x: 446, endPoint y: 258, distance: 35.1
click at [446, 241] on div "**********" at bounding box center [442, 213] width 249 height 4800
click at [446, 241] on p "Consistency & context" at bounding box center [442, 266] width 249 height 8
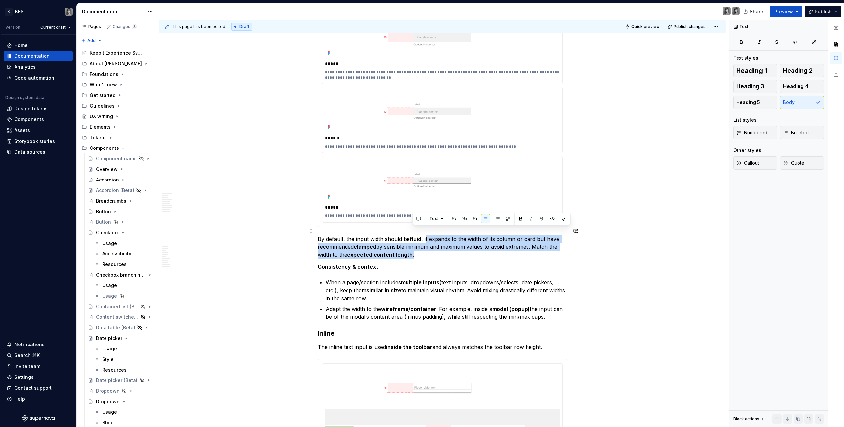
drag, startPoint x: 427, startPoint y: 231, endPoint x: 456, endPoint y: 253, distance: 37.4
click at [456, 241] on div "**********" at bounding box center [442, 213] width 249 height 4800
drag, startPoint x: 468, startPoint y: 251, endPoint x: 455, endPoint y: 240, distance: 16.9
click at [455, 240] on div "**********" at bounding box center [442, 213] width 249 height 4800
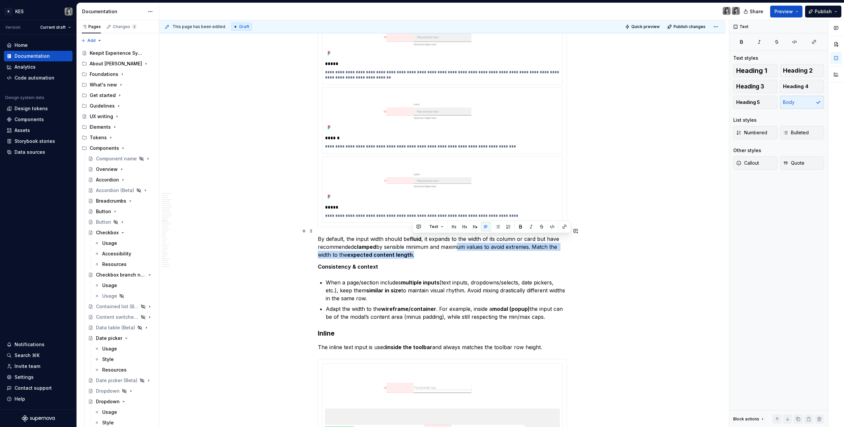
click at [455, 240] on p "By default, the input width should be fluid , it expands to the width of its co…" at bounding box center [442, 247] width 249 height 24
drag, startPoint x: 450, startPoint y: 235, endPoint x: 470, endPoint y: 249, distance: 24.9
click at [470, 241] on p "By default, the input width should be fluid , it expands to the width of its co…" at bounding box center [442, 247] width 249 height 24
drag, startPoint x: 406, startPoint y: 242, endPoint x: 428, endPoint y: 246, distance: 21.5
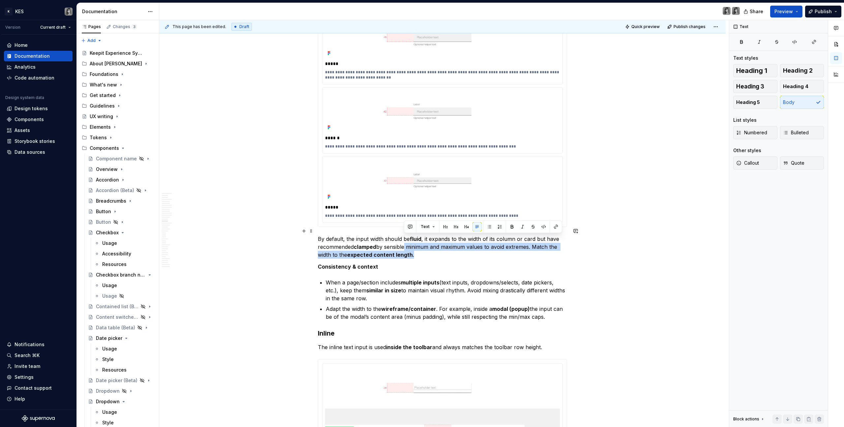
click at [428, 241] on p "By default, the input width should be fluid , it expands to the width of its co…" at bounding box center [442, 247] width 249 height 24
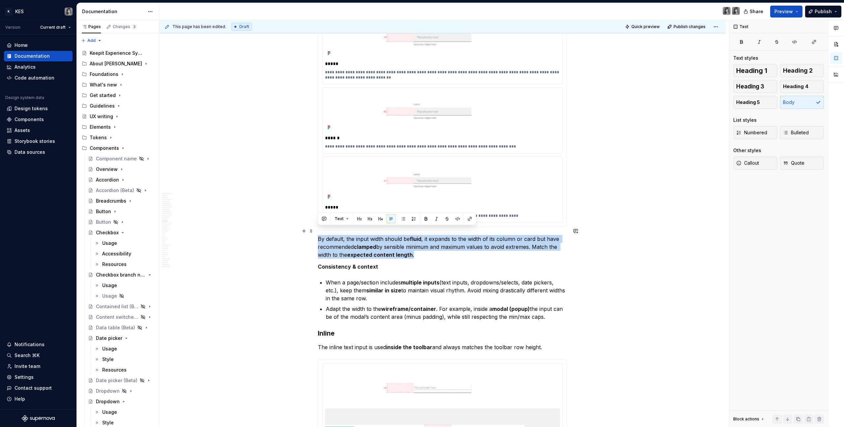
drag, startPoint x: 433, startPoint y: 245, endPoint x: 319, endPoint y: 233, distance: 115.0
click at [318, 235] on p "By default, the input width should be fluid , it expands to the width of its co…" at bounding box center [442, 247] width 249 height 24
copy p "By default, the input width should be fluid , it expands to the width of its co…"
click at [498, 241] on p "Adapt the width to the wireframe/container . For example, inside a modal (popup…" at bounding box center [446, 313] width 241 height 16
drag, startPoint x: 551, startPoint y: 309, endPoint x: 286, endPoint y: 224, distance: 277.7
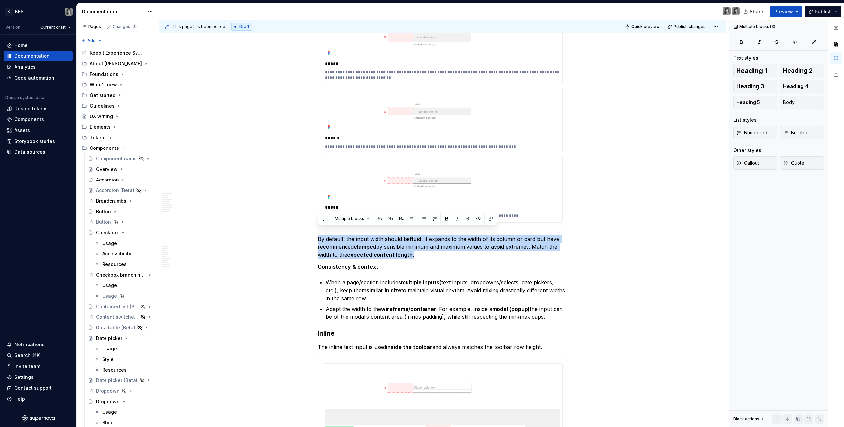
click at [302, 221] on div "**********" at bounding box center [442, 273] width 566 height 4952
copy div "By default, the input width should be fluid , it expands to the width of its co…"
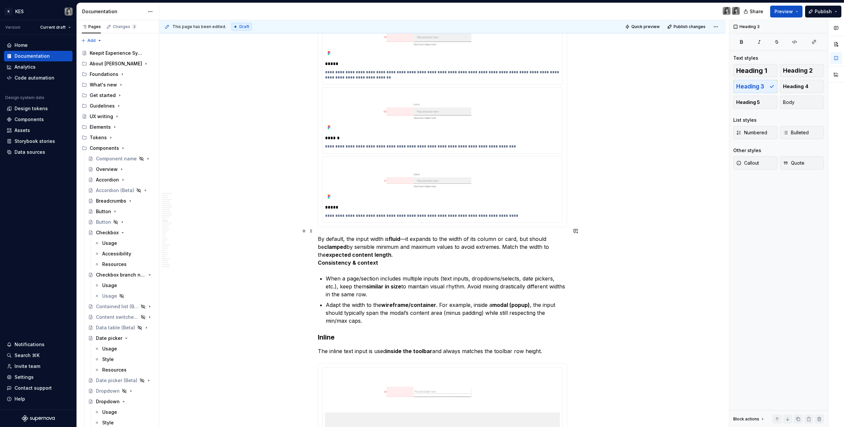
click at [386, 241] on p "By default, the input width is fluid —it expands to the width of its column or …" at bounding box center [442, 251] width 249 height 32
click at [318, 241] on strong "Consistency & context" at bounding box center [348, 262] width 60 height 7
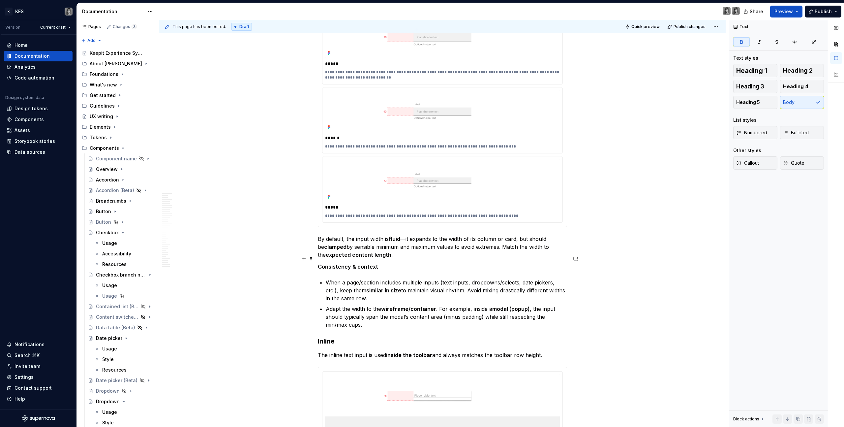
click at [341, 237] on p "By default, the input width is fluid —it expands to the width of its column or …" at bounding box center [442, 247] width 249 height 24
click at [405, 235] on p "By default, the input width is fluid —it expands to the width of its column or …" at bounding box center [442, 247] width 249 height 24
click at [388, 241] on p "Consistency & context" at bounding box center [442, 266] width 249 height 8
drag, startPoint x: 383, startPoint y: 257, endPoint x: 317, endPoint y: 257, distance: 66.3
click at [317, 241] on div "**********" at bounding box center [442, 277] width 566 height 4960
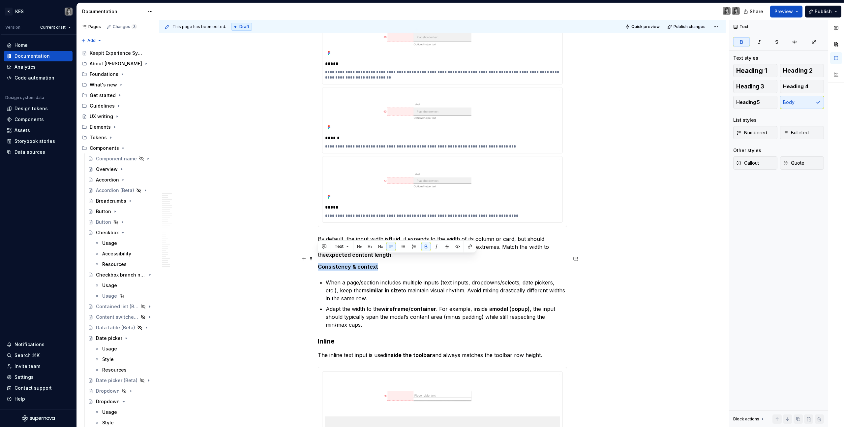
click at [343, 241] on p "Consistency & context" at bounding box center [442, 266] width 249 height 8
click at [359, 241] on p "When a page/section includes multiple inputs (text inputs, dropdowns/selects, d…" at bounding box center [446, 290] width 241 height 24
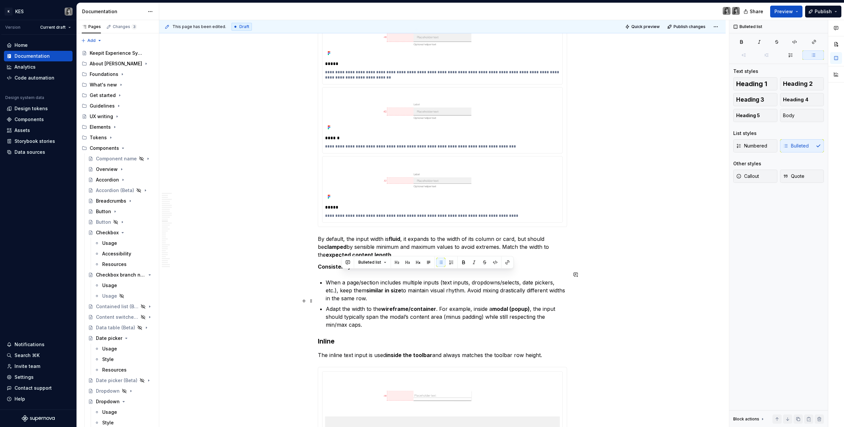
drag, startPoint x: 350, startPoint y: 272, endPoint x: 394, endPoint y: 297, distance: 50.3
click at [394, 241] on ul "When a page/section includes multiple inputs (text inputs, dropdowns/selects, d…" at bounding box center [446, 303] width 241 height 50
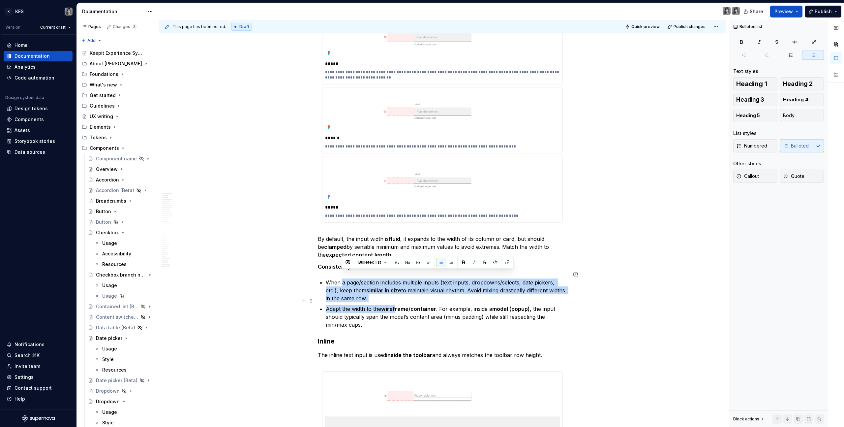
click at [394, 241] on strong "wireframe/container" at bounding box center [408, 308] width 55 height 7
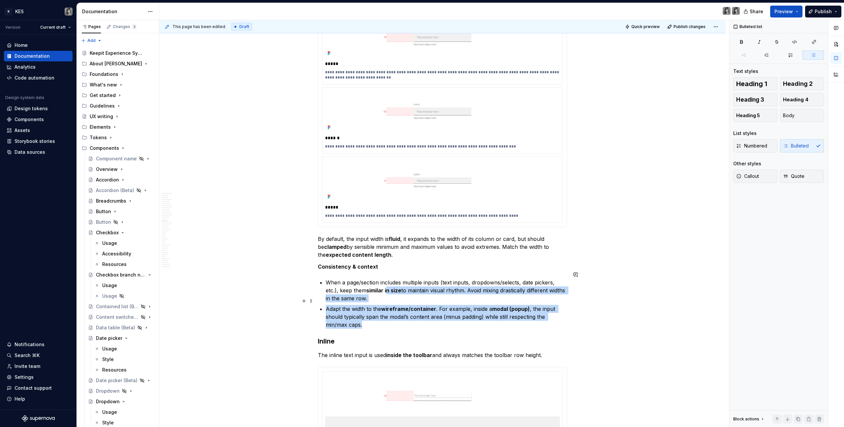
drag, startPoint x: 391, startPoint y: 309, endPoint x: 388, endPoint y: 280, distance: 28.9
click at [388, 241] on ul "When a page/section includes multiple inputs (text inputs, dropdowns/selects, d…" at bounding box center [446, 303] width 241 height 50
click at [388, 241] on strong "similar in size" at bounding box center [383, 290] width 35 height 7
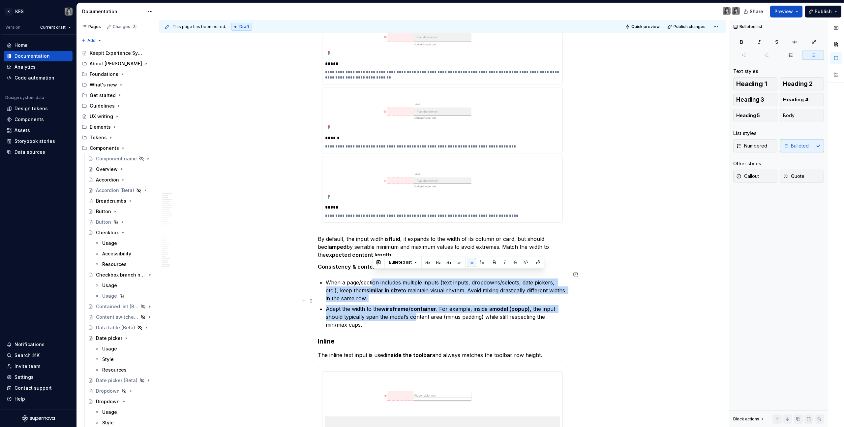
drag, startPoint x: 399, startPoint y: 286, endPoint x: 415, endPoint y: 308, distance: 27.6
click at [415, 241] on ul "When a page/section includes multiple inputs (text inputs, dropdowns/selects, d…" at bounding box center [446, 303] width 241 height 50
click at [415, 241] on p "Adapt the width to the wireframe/container . For example, inside a modal (popup…" at bounding box center [446, 317] width 241 height 24
drag, startPoint x: 355, startPoint y: 279, endPoint x: 388, endPoint y: 290, distance: 34.3
click at [388, 241] on p "When a page/section includes multiple inputs (text inputs, dropdowns/selects, d…" at bounding box center [446, 290] width 241 height 24
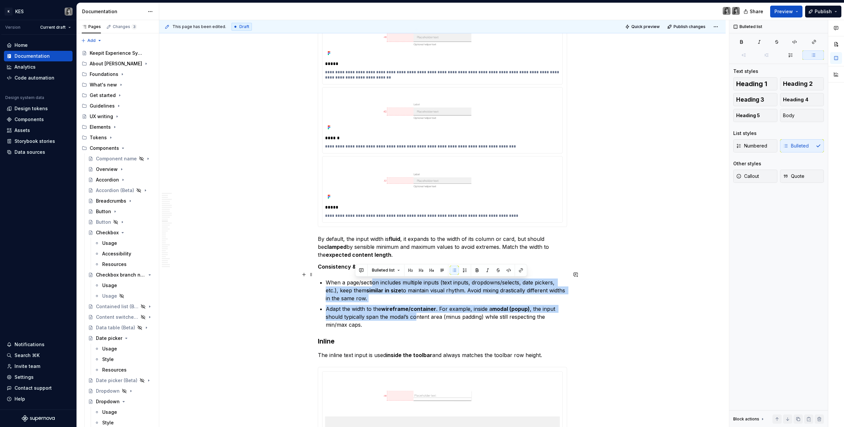
click at [388, 241] on p "When a page/section includes multiple inputs (text inputs, dropdowns/selects, d…" at bounding box center [446, 290] width 241 height 24
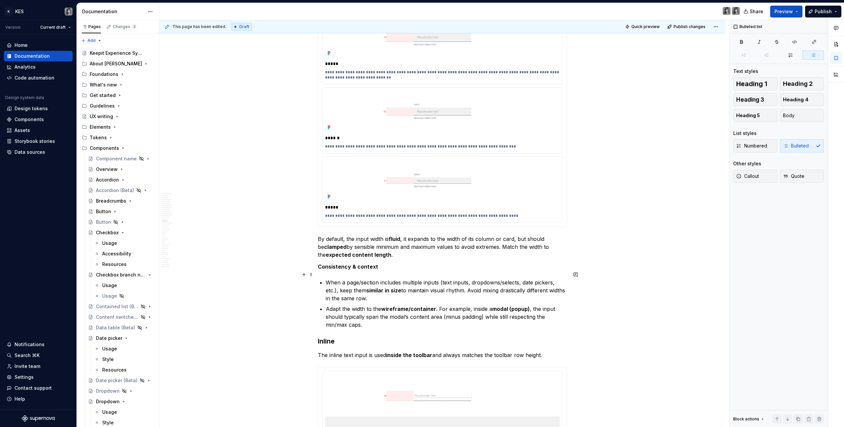
click at [421, 241] on p "When a page/section includes multiple inputs (text inputs, dropdowns/selects, d…" at bounding box center [446, 290] width 241 height 24
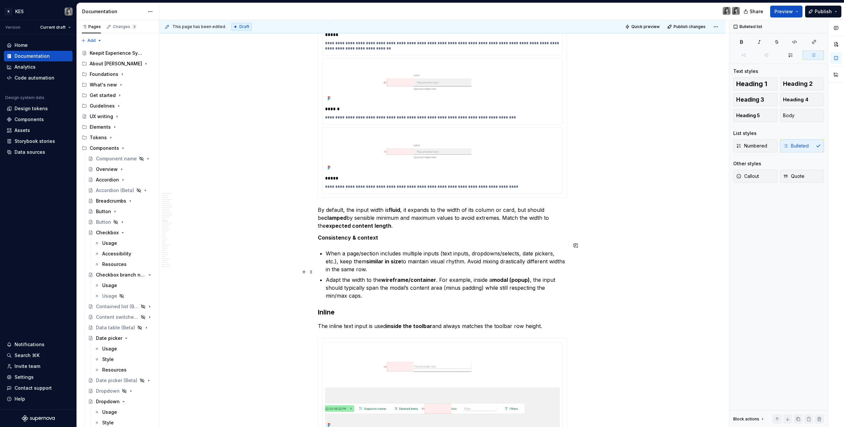
scroll to position [2359, 0]
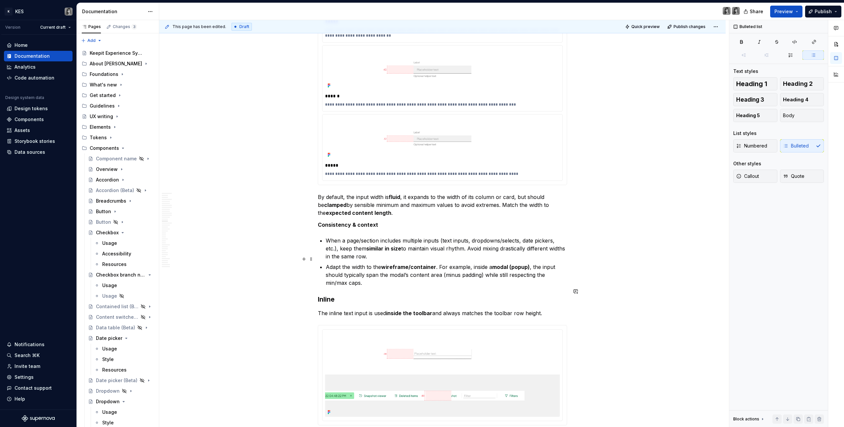
click at [357, 241] on p "Adapt the width to the wireframe/container . For example, inside a modal (popup…" at bounding box center [446, 275] width 241 height 24
click at [382, 241] on p "Adapt the width to the wireframe/container . For example, inside a modal (popup…" at bounding box center [446, 275] width 241 height 24
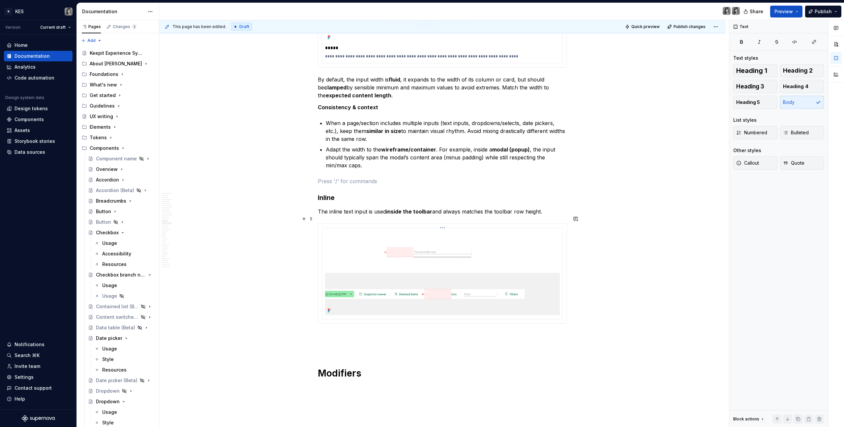
scroll to position [2508, 0]
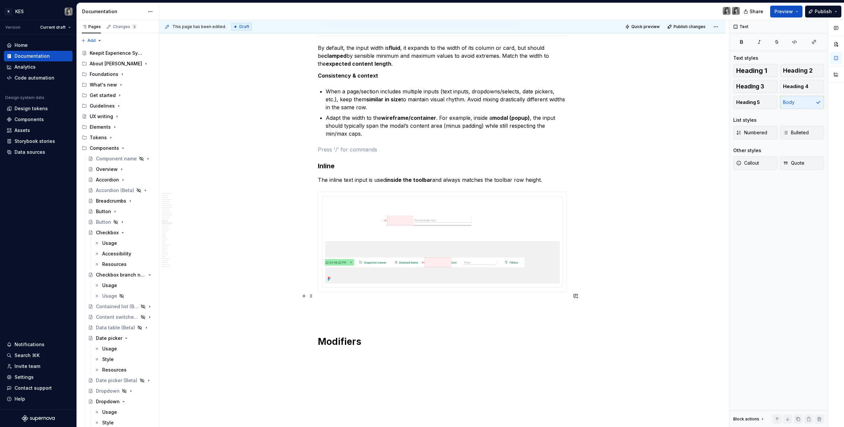
click at [370, 241] on p at bounding box center [442, 304] width 249 height 8
click at [343, 176] on p "The inline text input is used inside the toolbar and always matches the toolbar…" at bounding box center [442, 180] width 249 height 8
click at [366, 241] on p at bounding box center [442, 315] width 249 height 8
click at [359, 241] on p at bounding box center [442, 304] width 249 height 8
click at [356, 241] on div "**********" at bounding box center [442, 34] width 249 height 4824
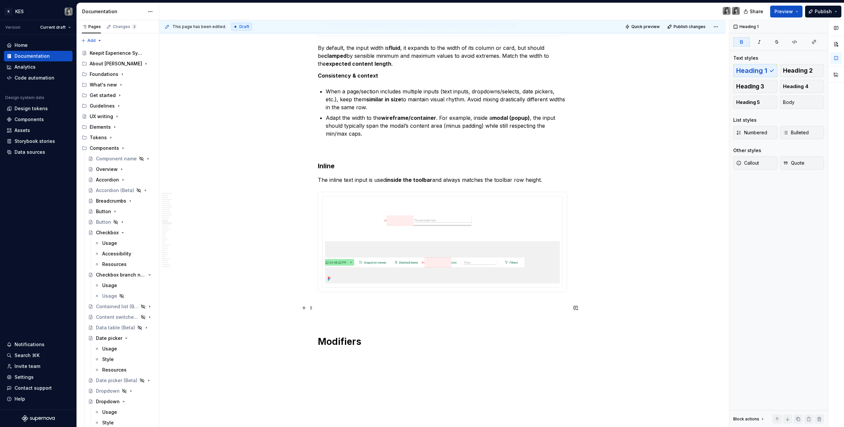
click at [349, 241] on p at bounding box center [442, 315] width 249 height 8
click at [337, 241] on div "**********" at bounding box center [442, 34] width 249 height 4824
click at [333, 241] on div "**********" at bounding box center [442, 34] width 249 height 4824
click at [332, 241] on p at bounding box center [442, 315] width 249 height 8
click at [340, 241] on div "**********" at bounding box center [442, 28] width 249 height 4812
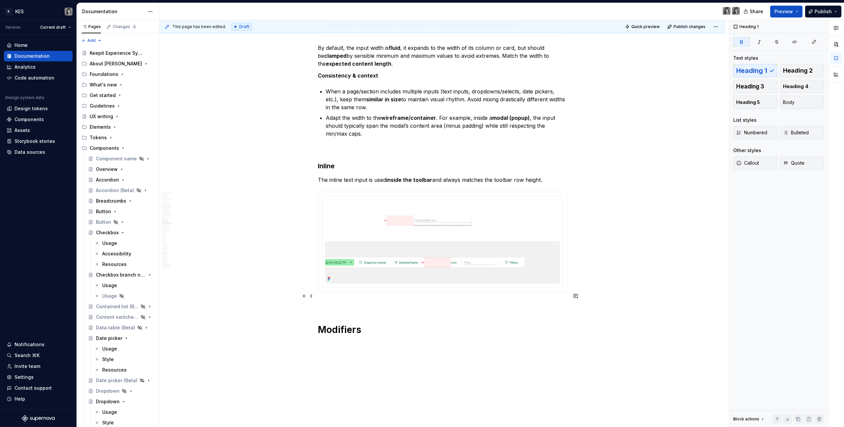
click at [340, 241] on p at bounding box center [442, 304] width 249 height 8
click at [389, 241] on h1 "Modifiers" at bounding box center [442, 329] width 249 height 12
click at [347, 241] on p at bounding box center [442, 304] width 249 height 8
click at [370, 241] on h1 "Modifiers" at bounding box center [442, 329] width 249 height 12
click at [348, 241] on p at bounding box center [442, 345] width 249 height 8
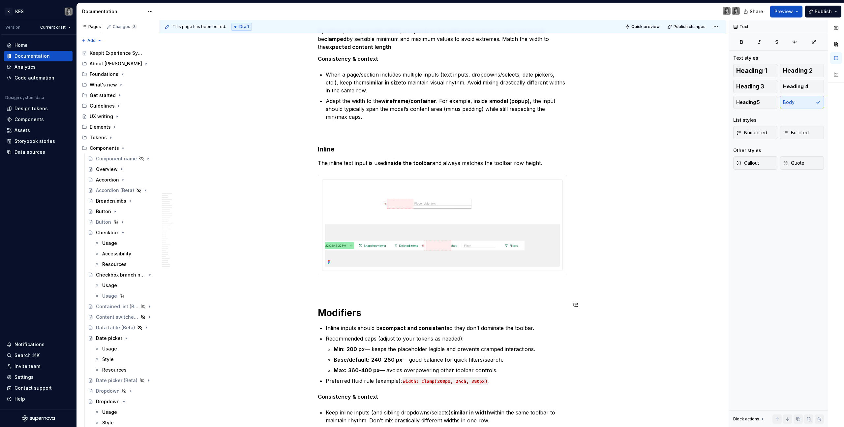
scroll to position [2532, 0]
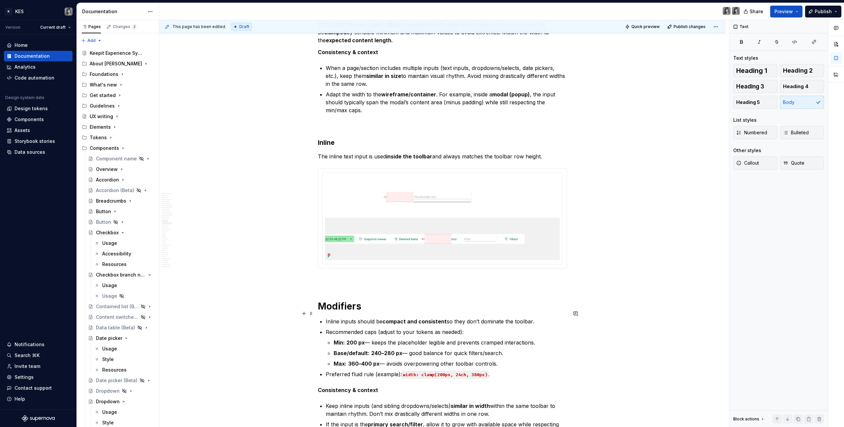
click at [325, 241] on div "**********" at bounding box center [442, 76] width 249 height 4956
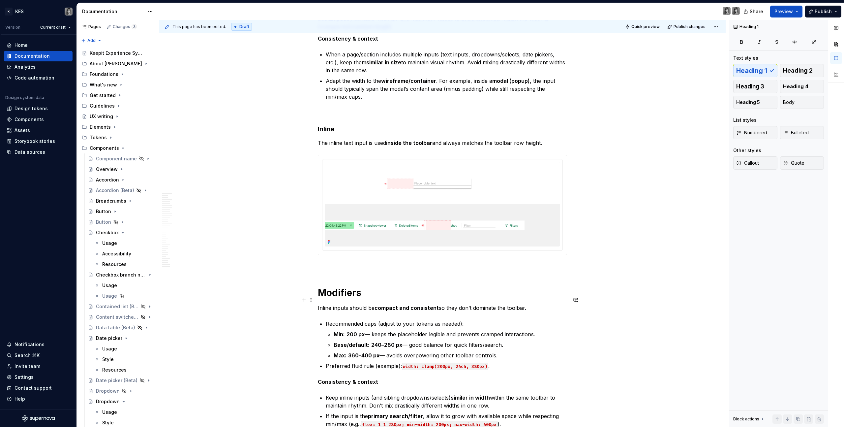
scroll to position [2553, 0]
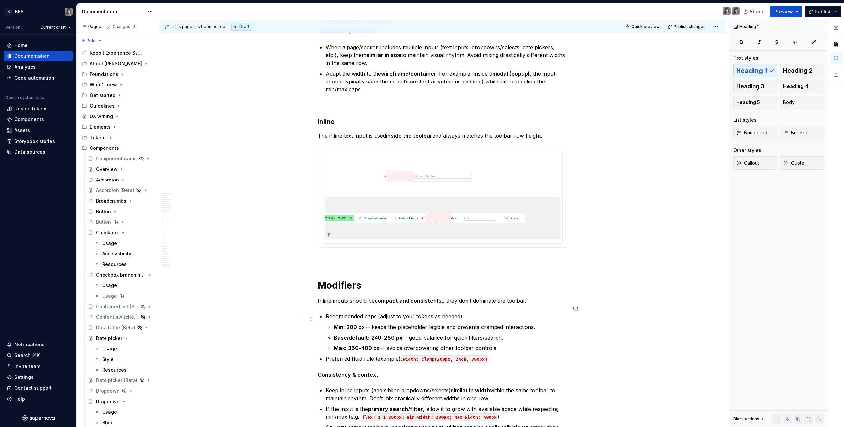
click at [371, 241] on p "Min: 200 px — keeps the placeholder legible and prevents cramped interactions." at bounding box center [450, 327] width 233 height 8
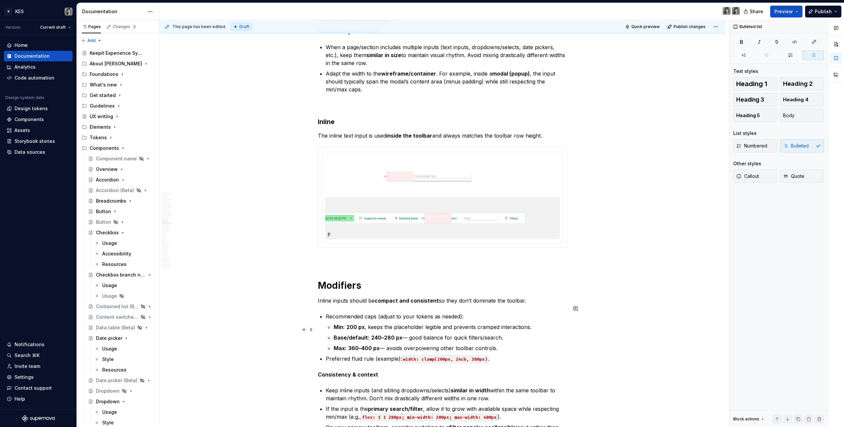
click at [405, 241] on p "Base/default: 240–280 px — good balance for quick filters/search." at bounding box center [450, 337] width 233 height 8
click at [383, 241] on p "Max: 360–400 px — avoids overpowering other toolbar controls." at bounding box center [450, 348] width 233 height 8
click at [413, 241] on p "Max: 360–400 px , avoids overpowering other toolbar controls." at bounding box center [450, 348] width 233 height 8
click at [498, 241] on ul "Recommended caps (adjust to your tokens as needed): Min: 200 px , keeps the pla…" at bounding box center [446, 337] width 241 height 50
click at [498, 241] on p "Preferred fluid rule (example): width: clamp(200px, 24ch, 380px) ." at bounding box center [446, 358] width 241 height 8
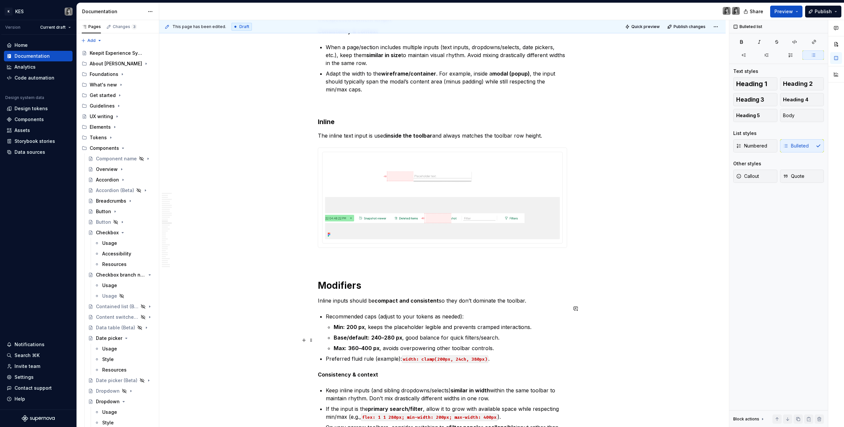
click at [495, 241] on p "Max: 360–400 px , avoids overpowering other toolbar controls." at bounding box center [450, 348] width 233 height 8
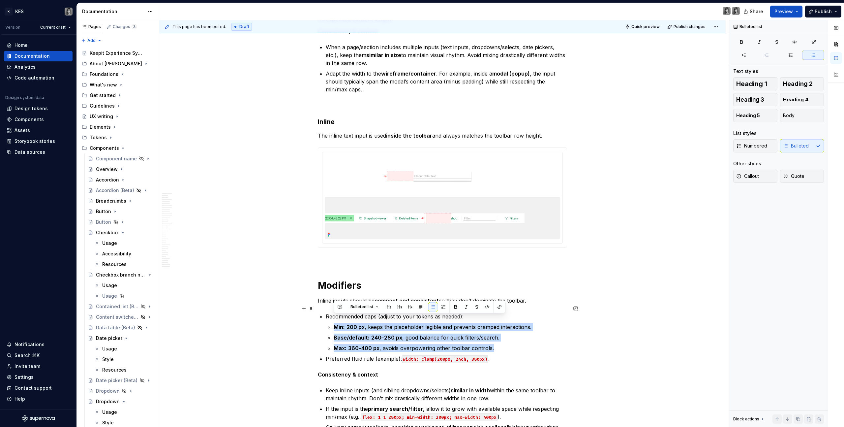
drag, startPoint x: 501, startPoint y: 337, endPoint x: 324, endPoint y: 314, distance: 178.5
click at [324, 241] on div "**********" at bounding box center [442, 58] width 249 height 4961
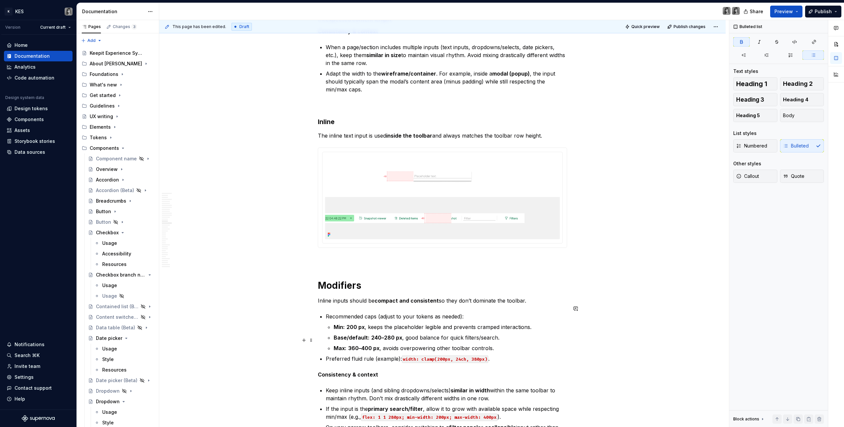
click at [367, 241] on strong "360–400 px" at bounding box center [363, 347] width 31 height 7
click at [487, 241] on p "Max: 360–400 px , avoids overpowering other toolbar controls." at bounding box center [450, 348] width 233 height 8
click at [498, 241] on p "Max: 360–400 px , avoids overpowering other toolbar controls." at bounding box center [450, 348] width 233 height 8
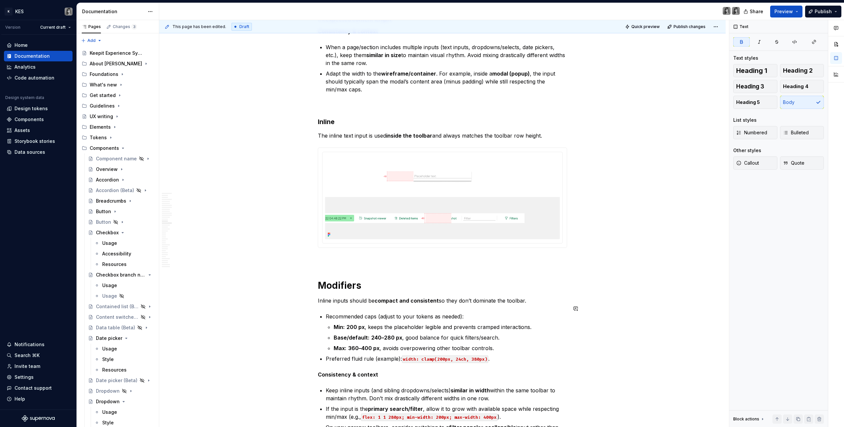
click at [466, 241] on div "**********" at bounding box center [442, 58] width 249 height 4961
click at [497, 241] on p "Preferred fluid rule (example): width: clamp(200px, 24ch, 380px) ." at bounding box center [446, 358] width 241 height 8
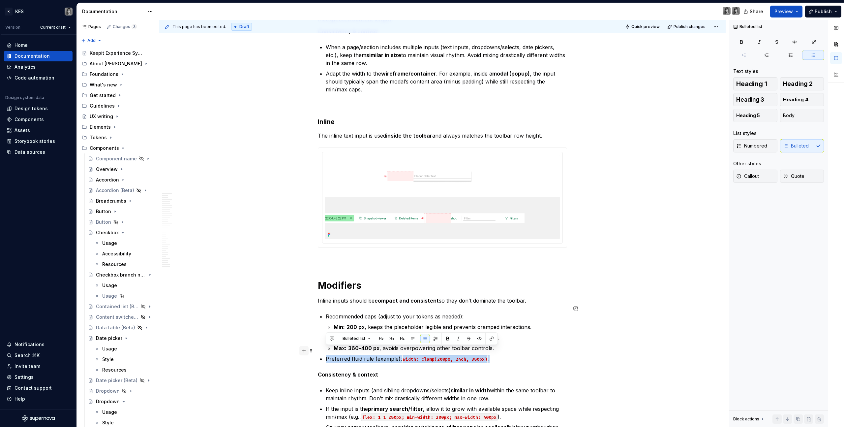
drag, startPoint x: 495, startPoint y: 350, endPoint x: 307, endPoint y: 351, distance: 188.5
click at [318, 241] on div "**********" at bounding box center [442, 62] width 249 height 4969
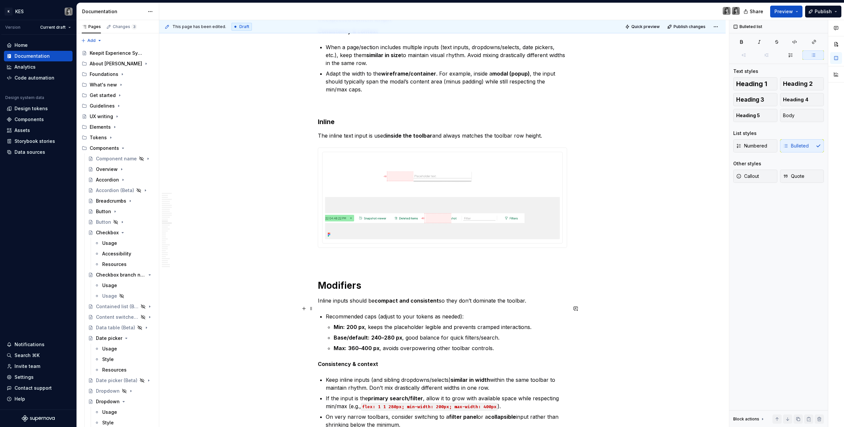
click at [324, 241] on div "**********" at bounding box center [442, 53] width 249 height 4950
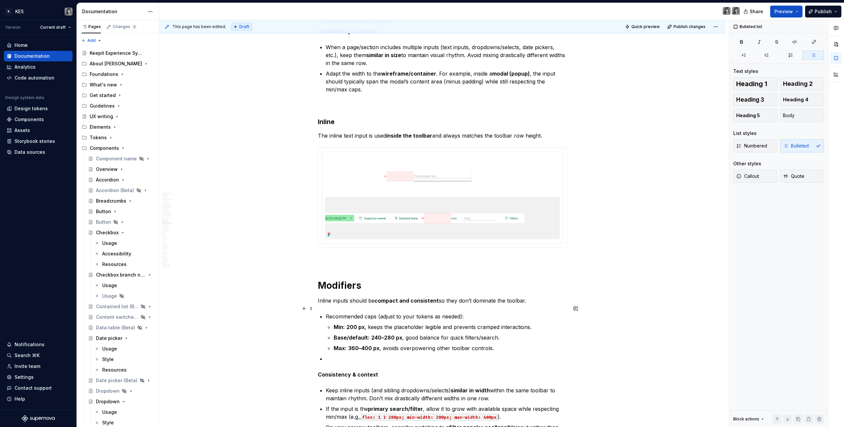
click at [460, 241] on p "Base/default: 240–280 px , good balance for quick filters/search." at bounding box center [450, 337] width 233 height 8
click at [435, 241] on li "Recommended caps (adjust to your tokens as needed): Min: 200 px , keeps the pla…" at bounding box center [446, 332] width 241 height 40
drag, startPoint x: 460, startPoint y: 309, endPoint x: 385, endPoint y: 307, distance: 75.2
click at [384, 241] on p "Recommended caps (adjust to your tokens as needed):" at bounding box center [446, 316] width 241 height 8
click at [363, 241] on strong "200 px" at bounding box center [355, 326] width 18 height 7
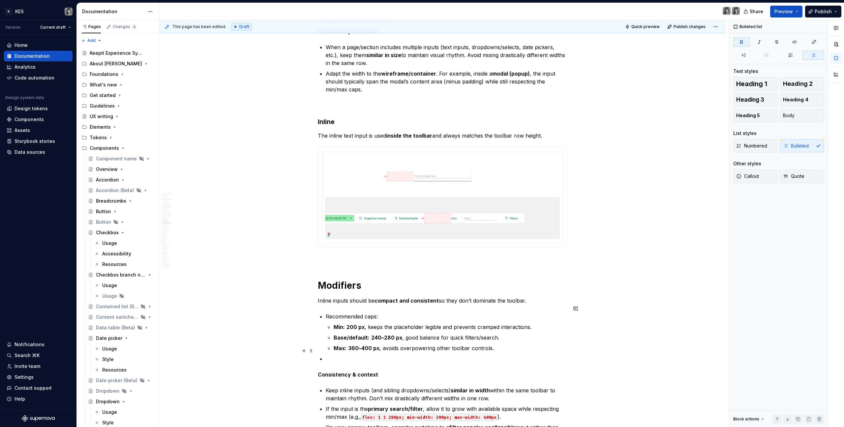
click at [326, 241] on p at bounding box center [446, 358] width 241 height 8
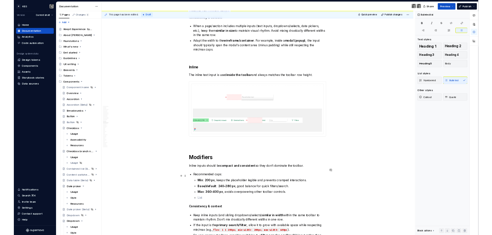
scroll to position [2681, 0]
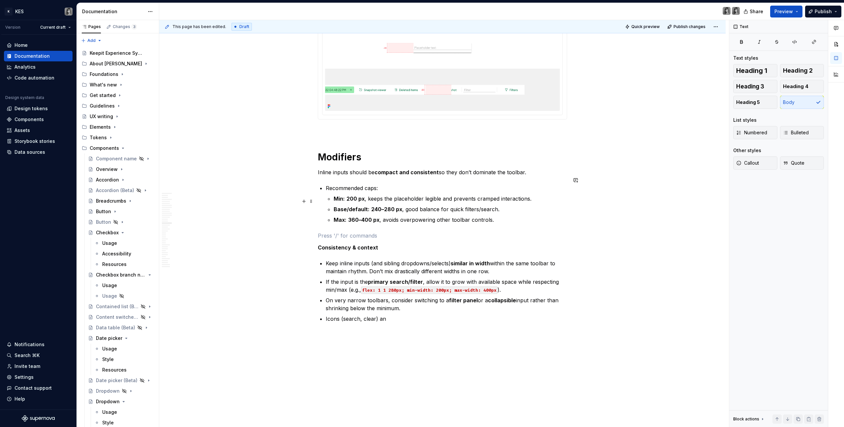
click at [362, 206] on strong "Base/default:" at bounding box center [352, 209] width 36 height 7
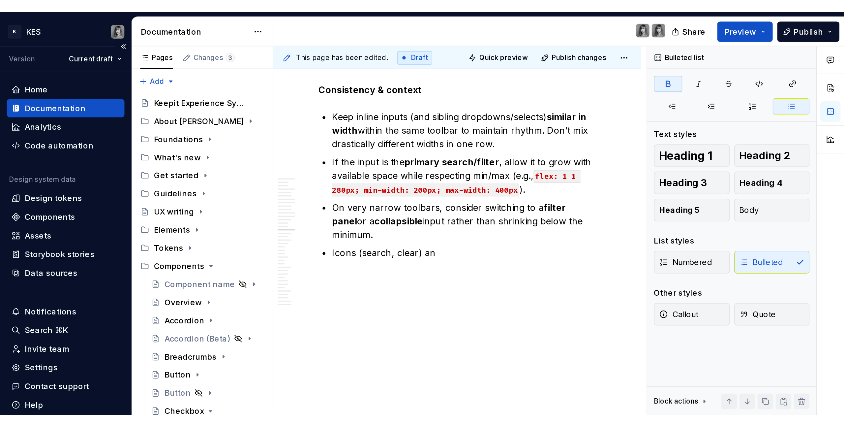
scroll to position [2688, 0]
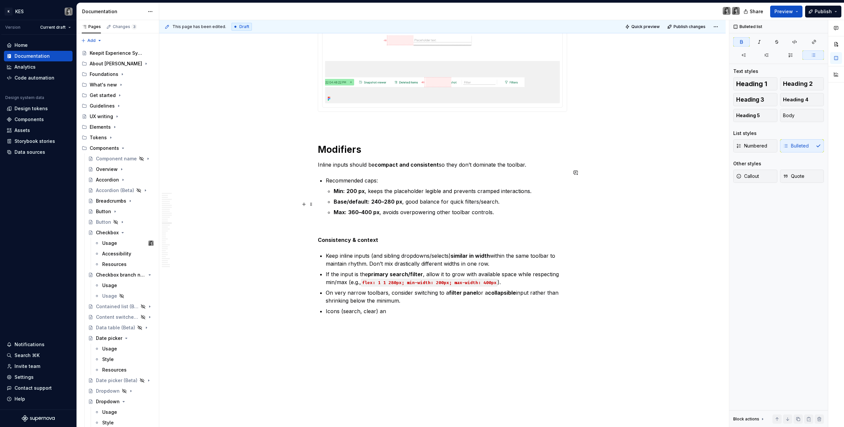
click at [393, 208] on p "Max: 360–400 px , avoids overpowering other toolbar controls." at bounding box center [450, 212] width 233 height 8
click at [381, 161] on strong "compact and consistent" at bounding box center [406, 164] width 64 height 7
click at [492, 208] on p "Max: 360–400 px , avoids overpowering other toolbar controls." at bounding box center [450, 212] width 233 height 8
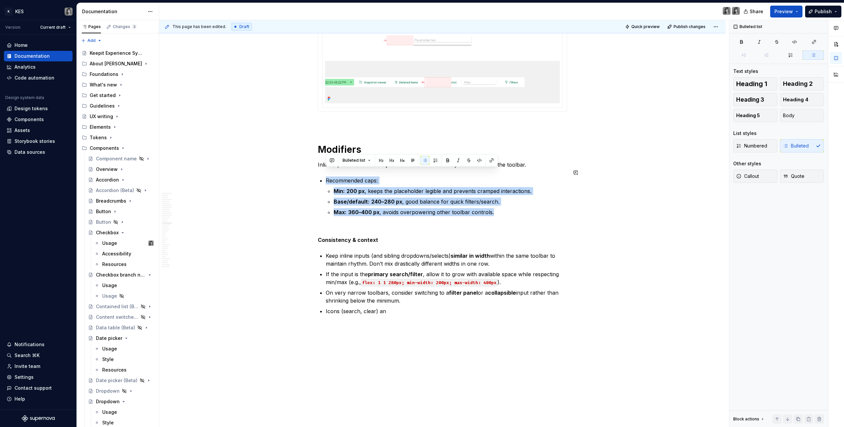
drag, startPoint x: 505, startPoint y: 204, endPoint x: 316, endPoint y: 167, distance: 192.6
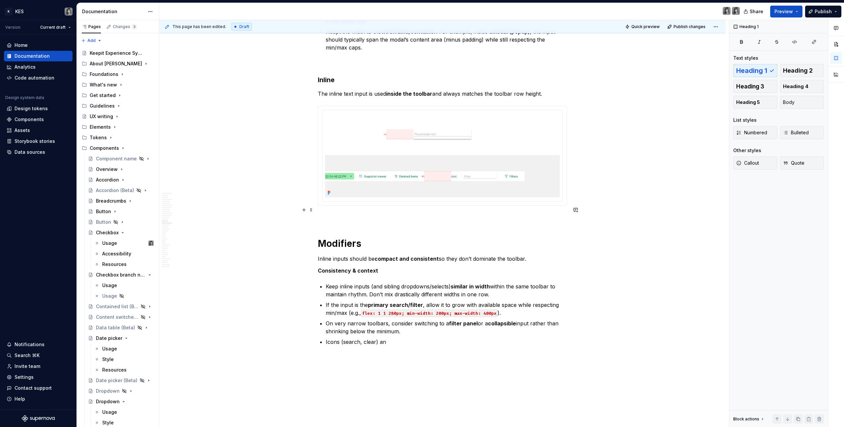
scroll to position [2590, 0]
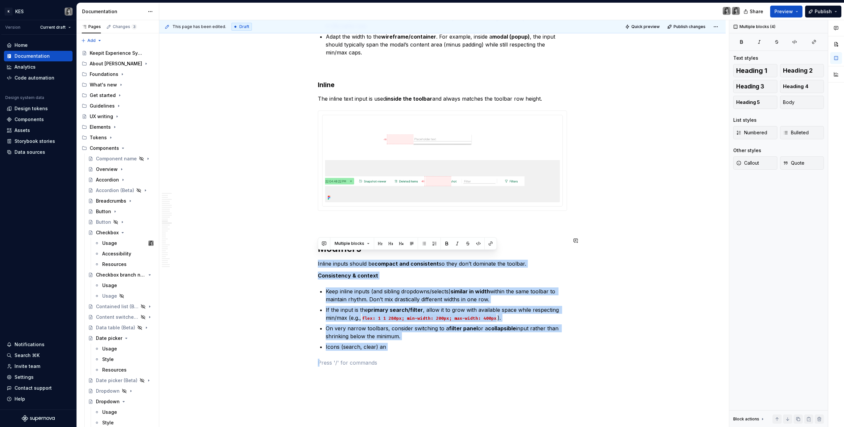
drag, startPoint x: 378, startPoint y: 335, endPoint x: 313, endPoint y: 247, distance: 109.2
click at [313, 241] on div "**********" at bounding box center [442, 50] width 566 height 5050
drag, startPoint x: 392, startPoint y: 337, endPoint x: 314, endPoint y: 248, distance: 117.7
click at [314, 241] on div "**********" at bounding box center [442, 50] width 566 height 5050
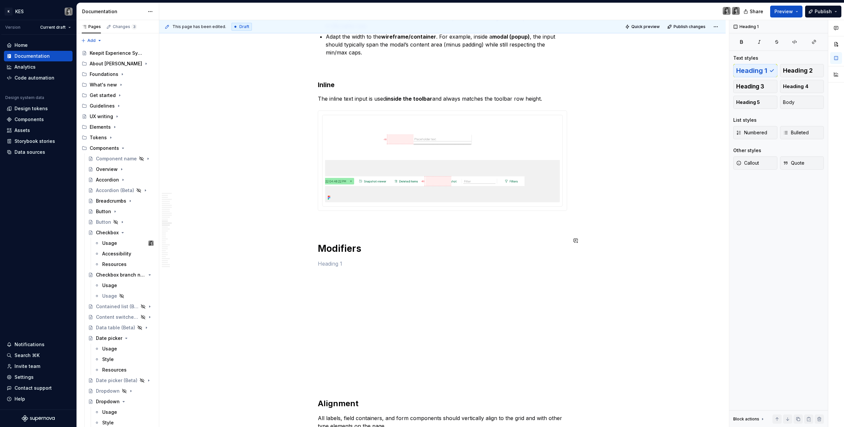
click at [337, 219] on p at bounding box center [442, 223] width 249 height 8
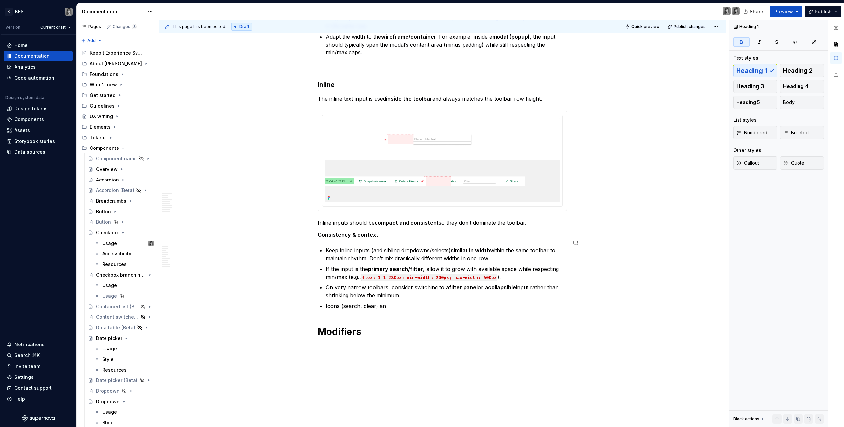
click at [384, 219] on strong "compact and consistent" at bounding box center [406, 222] width 64 height 7
drag, startPoint x: 338, startPoint y: 215, endPoint x: 461, endPoint y: 213, distance: 122.6
click at [461, 219] on p "Inline inputs should be compact and consistent so they don’t dominate the toolb…" at bounding box center [442, 223] width 249 height 8
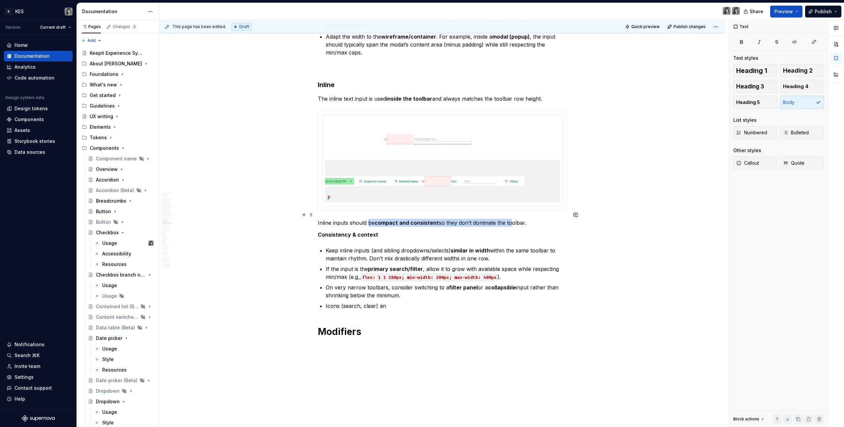
drag, startPoint x: 508, startPoint y: 215, endPoint x: 368, endPoint y: 215, distance: 140.1
click at [367, 219] on p "Inline inputs should be compact and consistent so they don’t dominate the toolb…" at bounding box center [442, 223] width 249 height 8
click at [368, 219] on p "Inline inputs should be compact and consistent so they don’t dominate the toolb…" at bounding box center [442, 223] width 249 height 8
drag, startPoint x: 350, startPoint y: 215, endPoint x: 494, endPoint y: 216, distance: 143.4
click at [494, 219] on p "Inline inputs should be compact and consistent so they don’t dominate the toolb…" at bounding box center [442, 223] width 249 height 8
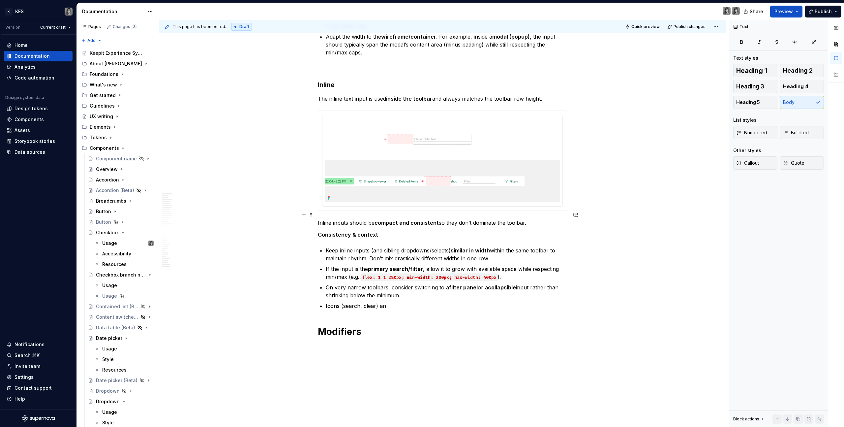
click at [493, 219] on p "Inline inputs should be compact and consistent so they don’t dominate the toolb…" at bounding box center [442, 223] width 249 height 8
drag, startPoint x: 520, startPoint y: 214, endPoint x: 391, endPoint y: 212, distance: 128.6
click at [391, 219] on p "Inline inputs should be compact and consistent so they don’t dominate the toolb…" at bounding box center [442, 223] width 249 height 8
click at [391, 219] on strong "compact and consistent" at bounding box center [406, 222] width 64 height 7
click at [400, 241] on code "flex: 1 1 280px; min-width: 200px; max-width: 400px" at bounding box center [429, 277] width 136 height 8
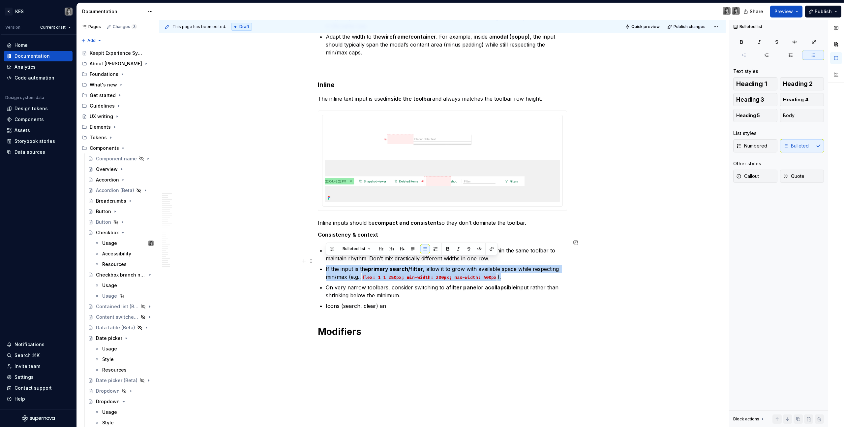
drag, startPoint x: 505, startPoint y: 269, endPoint x: 314, endPoint y: 259, distance: 191.1
click at [314, 241] on div "**********" at bounding box center [442, 48] width 566 height 5047
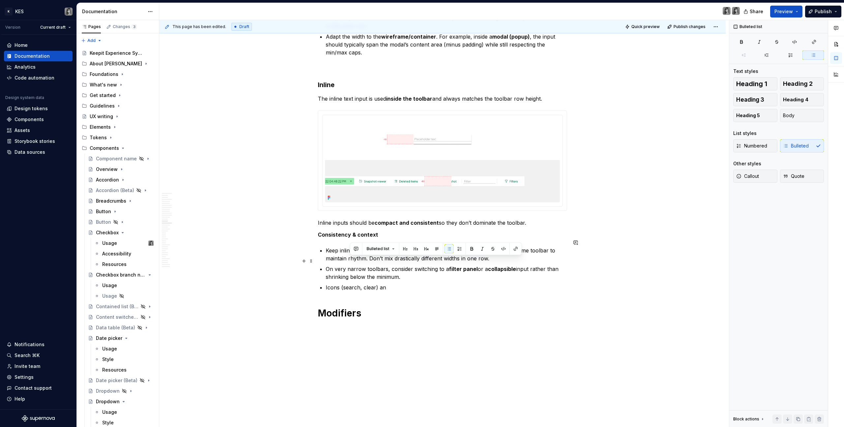
drag, startPoint x: 356, startPoint y: 262, endPoint x: 400, endPoint y: 270, distance: 44.2
click at [400, 241] on p "On very narrow toolbars, consider switching to a filter panel or a collapsible …" at bounding box center [446, 273] width 241 height 16
drag, startPoint x: 421, startPoint y: 270, endPoint x: 351, endPoint y: 258, distance: 71.2
click at [351, 241] on p "On very narrow toolbars, consider switching to a filter panel or a collapsible …" at bounding box center [446, 273] width 241 height 16
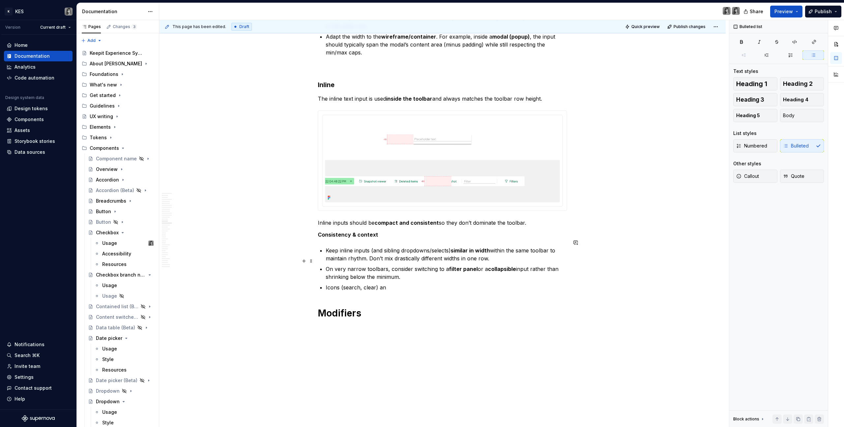
click at [351, 241] on p "On very narrow toolbars, consider switching to a filter panel or a collapsible …" at bounding box center [446, 273] width 241 height 16
drag, startPoint x: 336, startPoint y: 259, endPoint x: 427, endPoint y: 271, distance: 91.3
click at [427, 241] on p "On very narrow toolbars, consider switching to a filter panel or a collapsible …" at bounding box center [446, 273] width 241 height 16
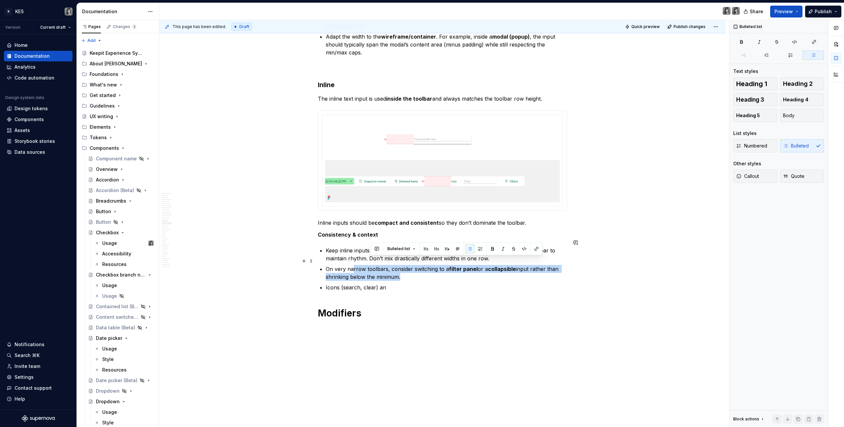
drag, startPoint x: 397, startPoint y: 269, endPoint x: 354, endPoint y: 257, distance: 44.7
click at [354, 241] on p "On very narrow toolbars, consider switching to a filter panel or a collapsible …" at bounding box center [446, 273] width 241 height 16
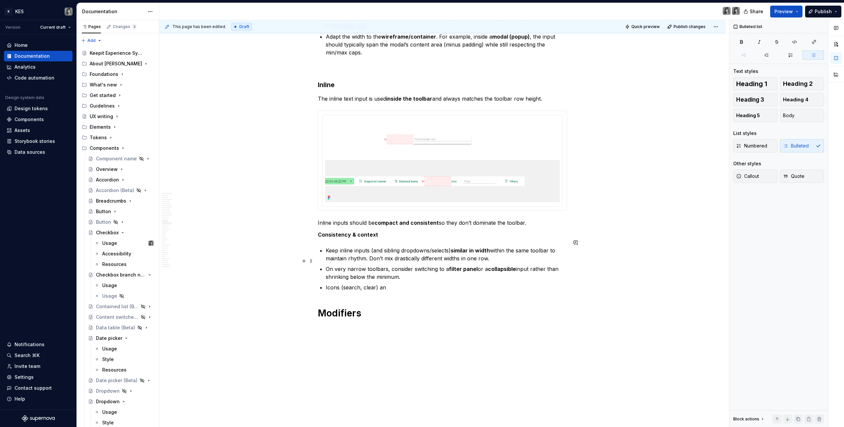
drag, startPoint x: 340, startPoint y: 256, endPoint x: 427, endPoint y: 272, distance: 88.4
click at [427, 241] on ul "Keep inline inputs (and sibling dropdowns/selects) similar in width within the …" at bounding box center [446, 268] width 241 height 45
click at [427, 241] on p "On very narrow toolbars, consider switching to a filter panel or a collapsible …" at bounding box center [446, 273] width 241 height 16
drag, startPoint x: 424, startPoint y: 269, endPoint x: 356, endPoint y: 257, distance: 68.6
click at [356, 241] on p "On very narrow toolbars, consider switching to a filter panel or a collapsible …" at bounding box center [446, 273] width 241 height 16
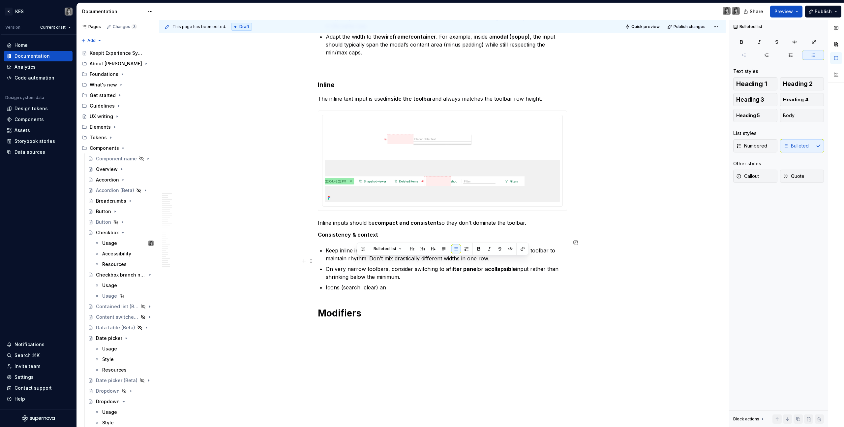
drag, startPoint x: 356, startPoint y: 257, endPoint x: 353, endPoint y: 255, distance: 4.1
click at [356, 241] on p "On very narrow toolbars, consider switching to a filter panel or a collapsible …" at bounding box center [446, 273] width 241 height 16
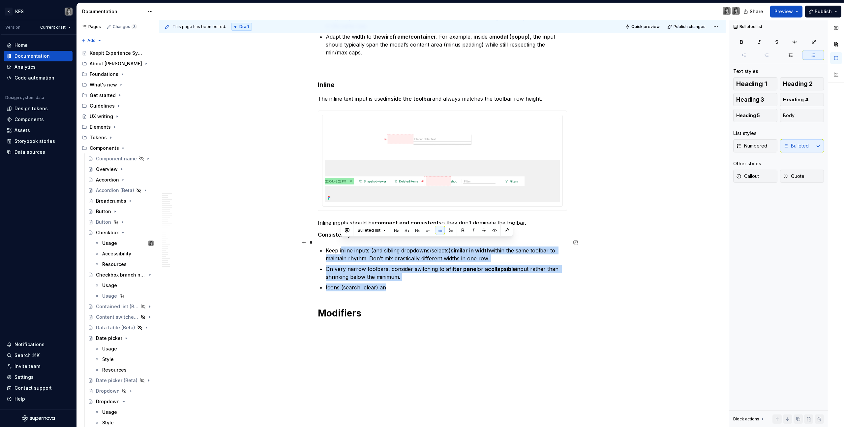
drag, startPoint x: 350, startPoint y: 240, endPoint x: 423, endPoint y: 280, distance: 82.9
click at [423, 241] on ul "Keep inline inputs (and sibling dropdowns/selects) similar in width within the …" at bounding box center [446, 268] width 241 height 45
click at [423, 241] on p "Icons (search, clear) an" at bounding box center [446, 287] width 241 height 8
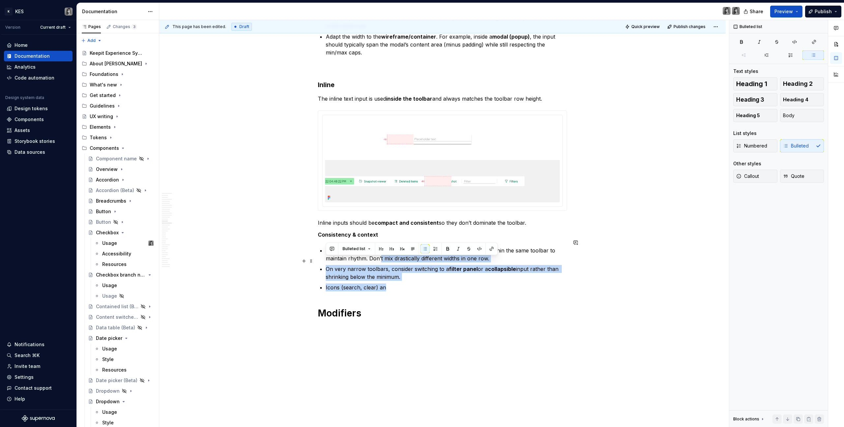
drag, startPoint x: 406, startPoint y: 266, endPoint x: 374, endPoint y: 253, distance: 34.7
click at [374, 241] on ul "Keep inline inputs (and sibling dropdowns/selects) similar in width within the …" at bounding box center [446, 268] width 241 height 45
click at [374, 241] on p "Keep inline inputs (and sibling dropdowns/selects) similar in width within the …" at bounding box center [446, 254] width 241 height 16
drag, startPoint x: 357, startPoint y: 243, endPoint x: 435, endPoint y: 271, distance: 82.2
click at [435, 241] on ul "Keep inline inputs (and sibling dropdowns/selects) similar in width within the …" at bounding box center [446, 268] width 241 height 45
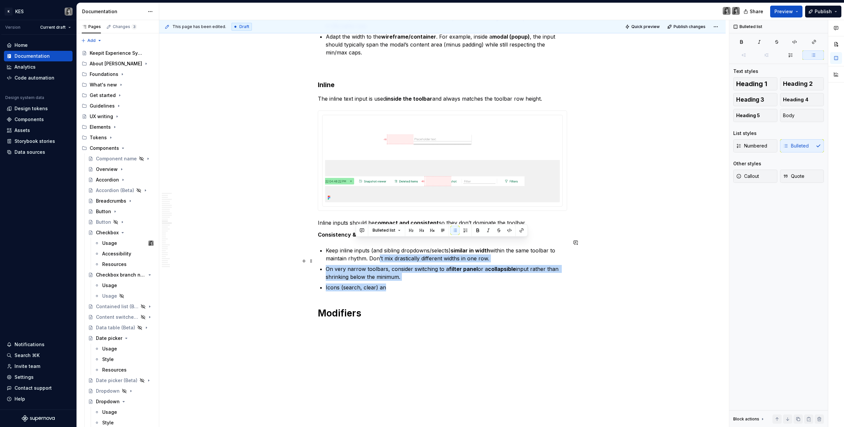
click at [435, 241] on p "On very narrow toolbars, consider switching to a filter panel or a collapsible …" at bounding box center [446, 273] width 241 height 16
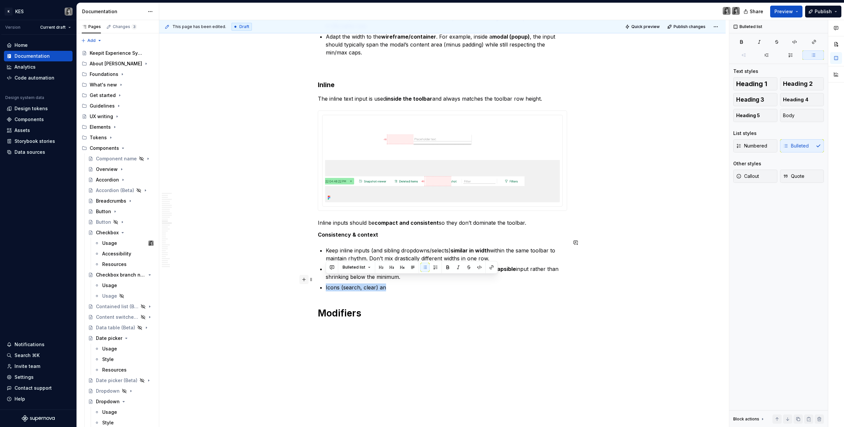
drag, startPoint x: 388, startPoint y: 282, endPoint x: 302, endPoint y: 278, distance: 86.1
drag, startPoint x: 393, startPoint y: 260, endPoint x: 428, endPoint y: 270, distance: 36.5
click at [428, 241] on p "On very narrow toolbars, consider switching to a filter panel or a collapsible …" at bounding box center [446, 273] width 241 height 16
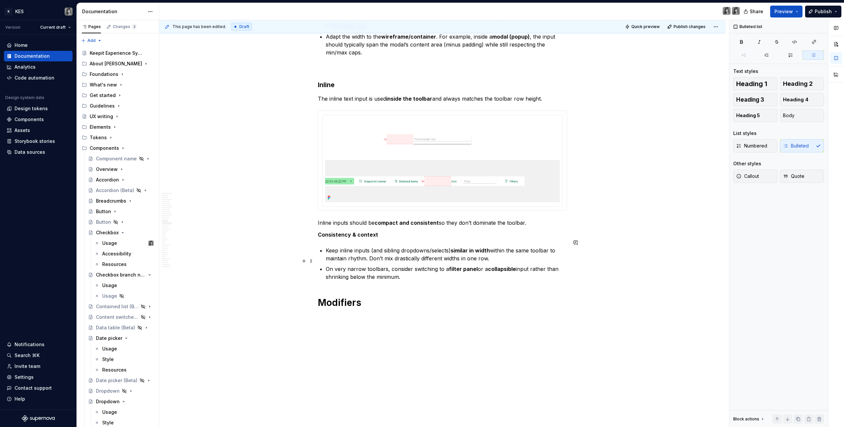
drag, startPoint x: 454, startPoint y: 271, endPoint x: 394, endPoint y: 259, distance: 60.8
click at [394, 241] on p "On very narrow toolbars, consider switching to a filter panel or a collapsible …" at bounding box center [446, 273] width 241 height 16
drag, startPoint x: 386, startPoint y: 255, endPoint x: 436, endPoint y: 268, distance: 52.0
click at [436, 241] on ul "Keep inline inputs (and sibling dropdowns/selects) similar in width within the …" at bounding box center [446, 263] width 241 height 34
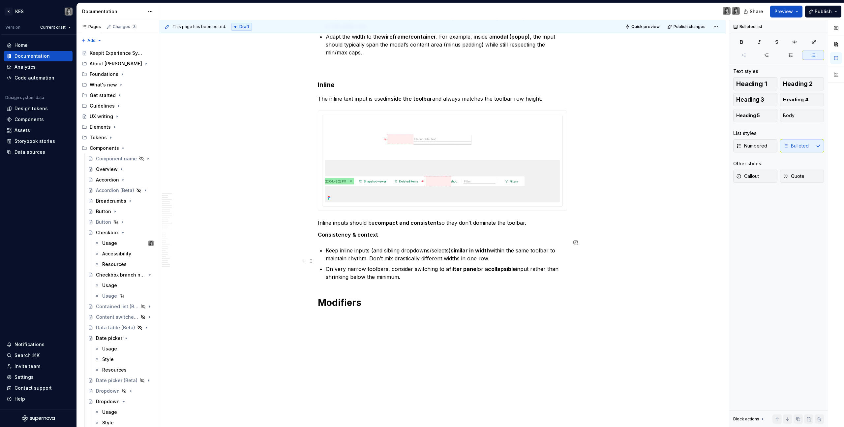
click at [436, 241] on p "On very narrow toolbars, consider switching to a filter panel or a collapsible …" at bounding box center [446, 273] width 241 height 16
drag, startPoint x: 402, startPoint y: 267, endPoint x: 314, endPoint y: 256, distance: 89.0
click at [314, 241] on div "**********" at bounding box center [442, 34] width 566 height 5018
click at [491, 241] on p "On very narrow toolbars, consider switching to a filter panel or a collapsible …" at bounding box center [446, 273] width 241 height 16
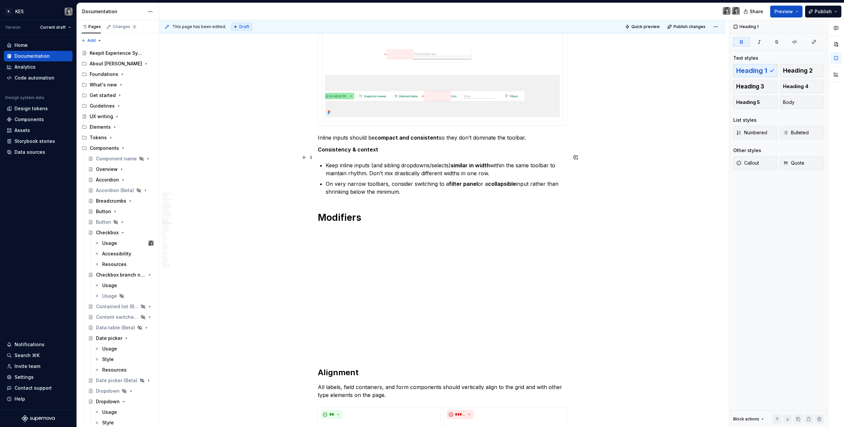
scroll to position [2708, 0]
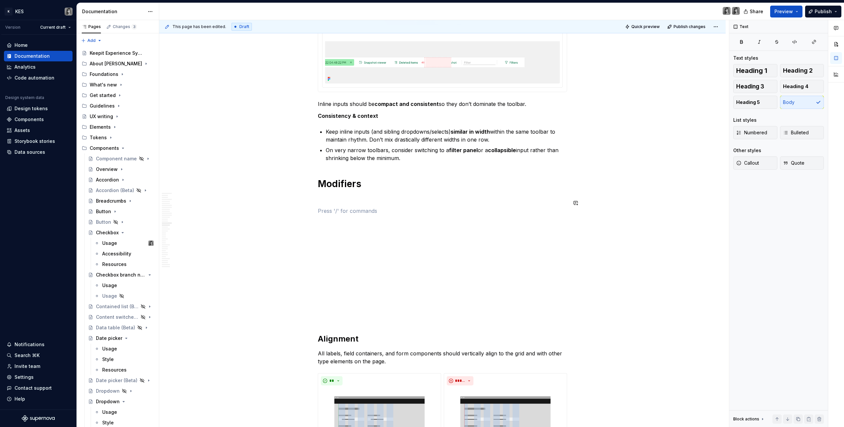
click at [376, 207] on p at bounding box center [442, 211] width 249 height 8
click at [374, 195] on p at bounding box center [442, 199] width 249 height 8
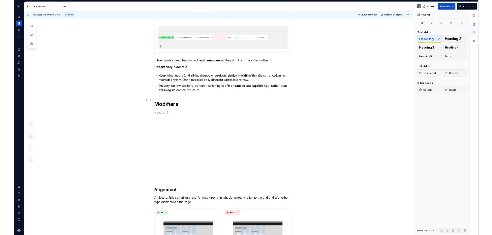
scroll to position [2718, 0]
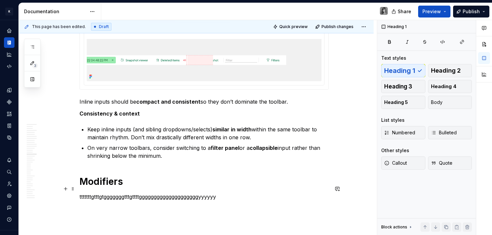
click at [187, 193] on p "tttttttgtttgtgggggggtttgttttggggggggggggggggggggyyyyyy" at bounding box center [203, 197] width 249 height 8
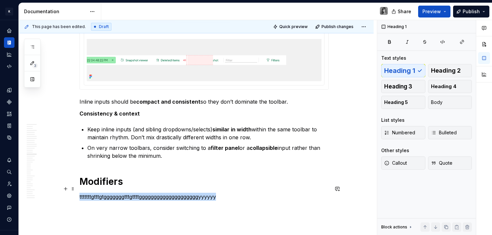
click at [187, 193] on p "tttttttgtttgtgggggggtttgttttggggggggggggggggggggyyyyyy" at bounding box center [203, 197] width 249 height 8
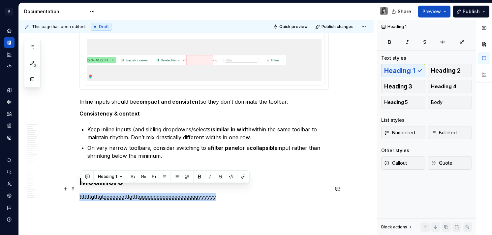
click at [187, 193] on p "tttttttgtttgtgggggggtttgttttggggggggggggggggggggyyyyyy" at bounding box center [203, 197] width 249 height 8
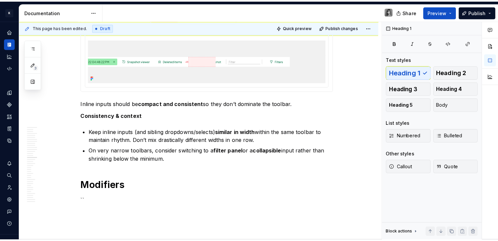
scroll to position [2710, 0]
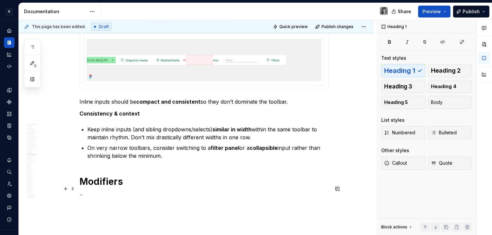
type textarea "*"
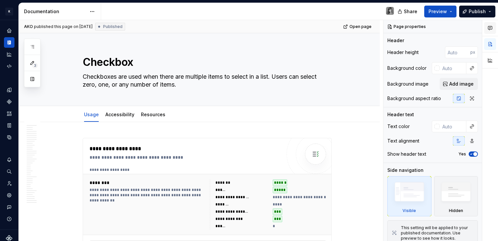
type textarea "*"
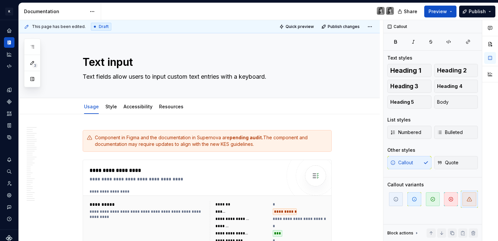
type textarea "*"
